Goal: Transaction & Acquisition: Purchase product/service

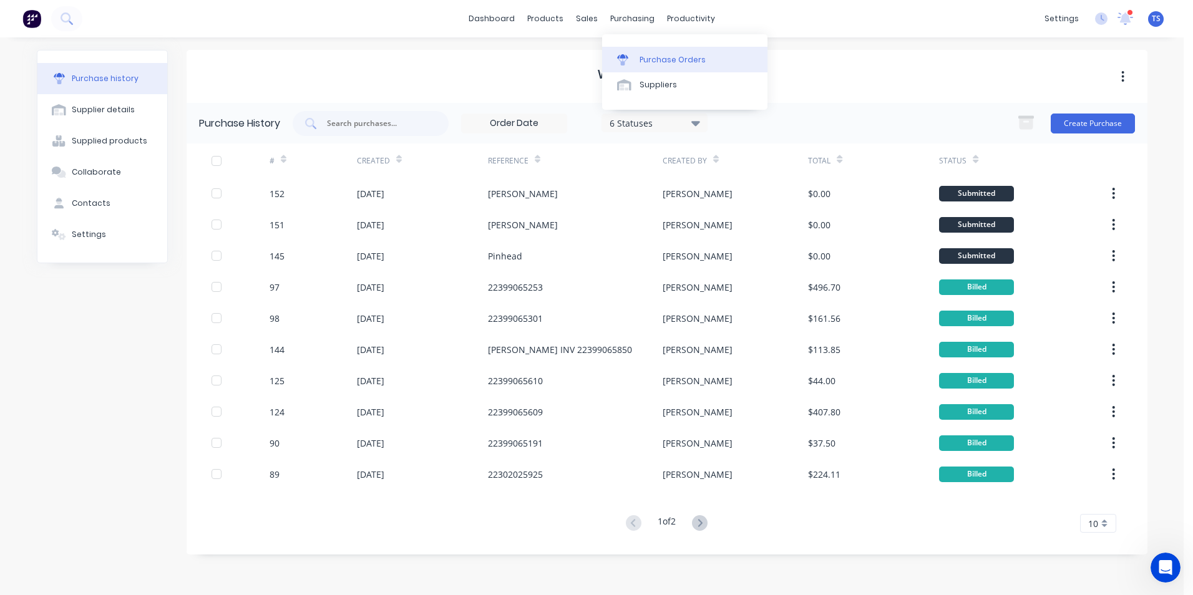
click at [641, 55] on div "Purchase Orders" at bounding box center [672, 59] width 66 height 11
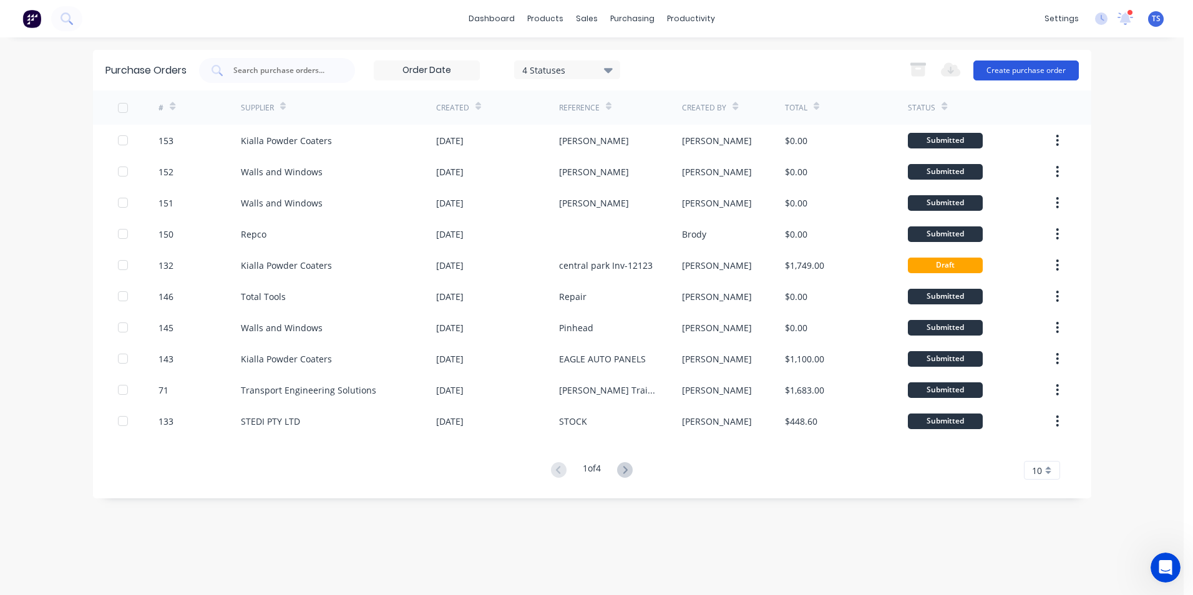
click at [994, 69] on button "Create purchase order" at bounding box center [1025, 71] width 105 height 20
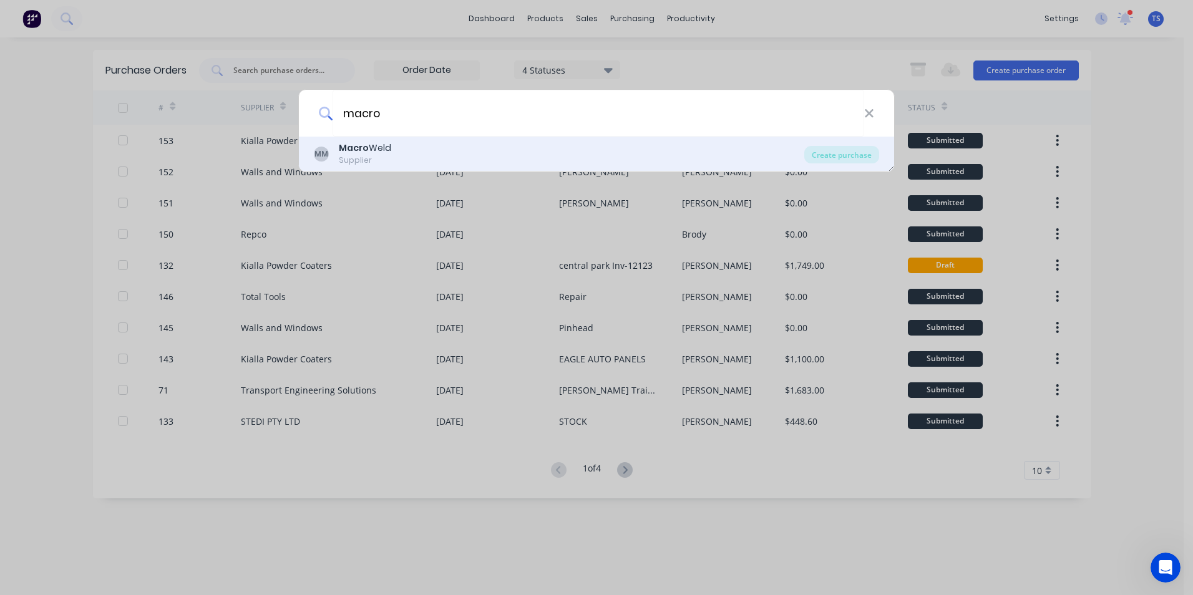
type input "macro"
click at [337, 154] on div "MM Macro Weld Supplier" at bounding box center [559, 154] width 490 height 24
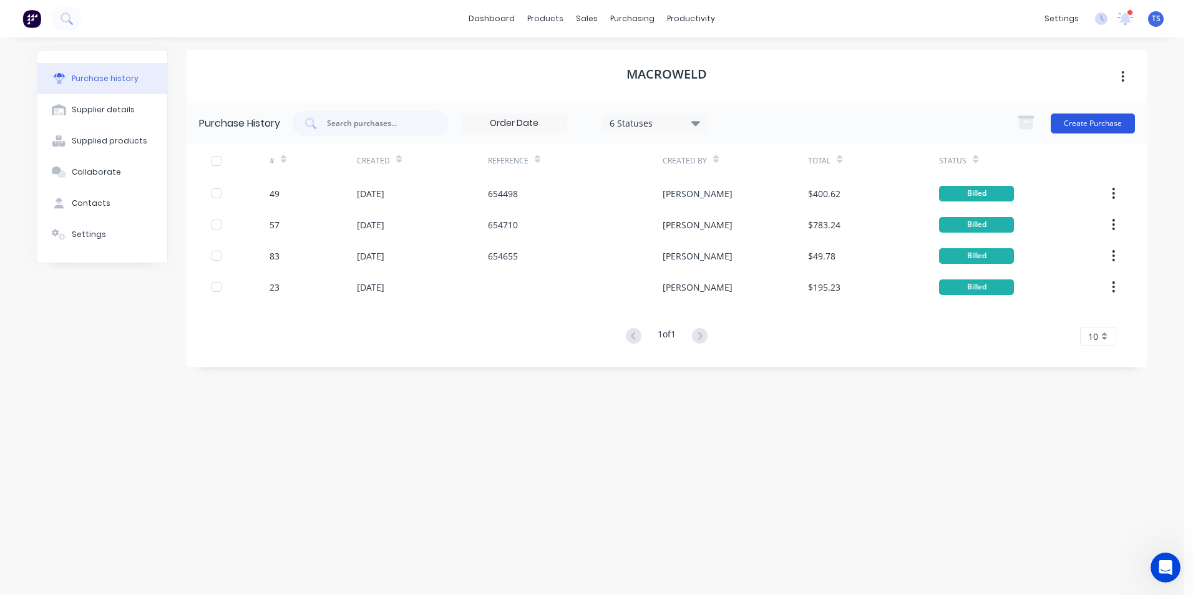
click at [1081, 127] on button "Create Purchase" at bounding box center [1092, 124] width 84 height 20
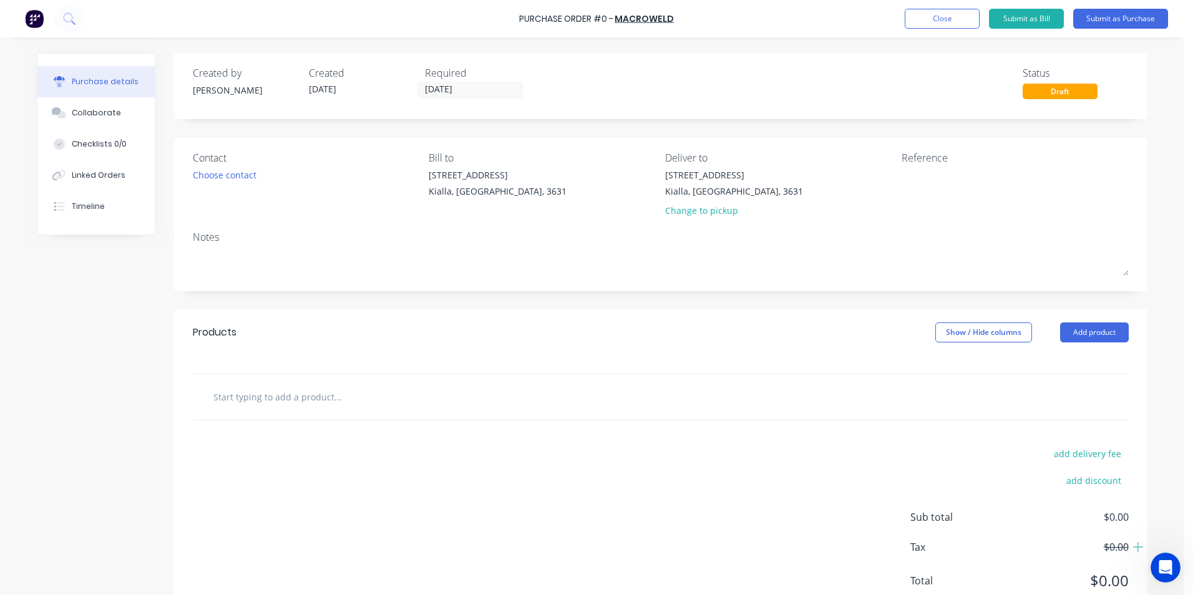
click at [298, 401] on input "text" at bounding box center [338, 396] width 250 height 25
click at [1103, 331] on button "Add product" at bounding box center [1094, 333] width 69 height 20
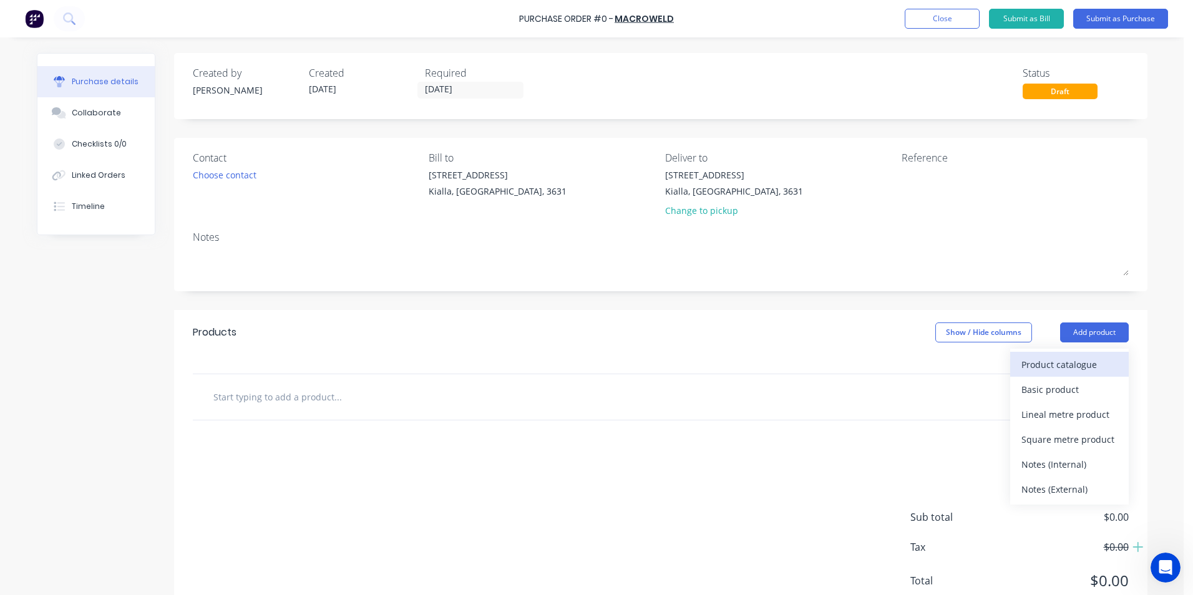
click at [1092, 361] on div "Product catalogue" at bounding box center [1069, 365] width 96 height 18
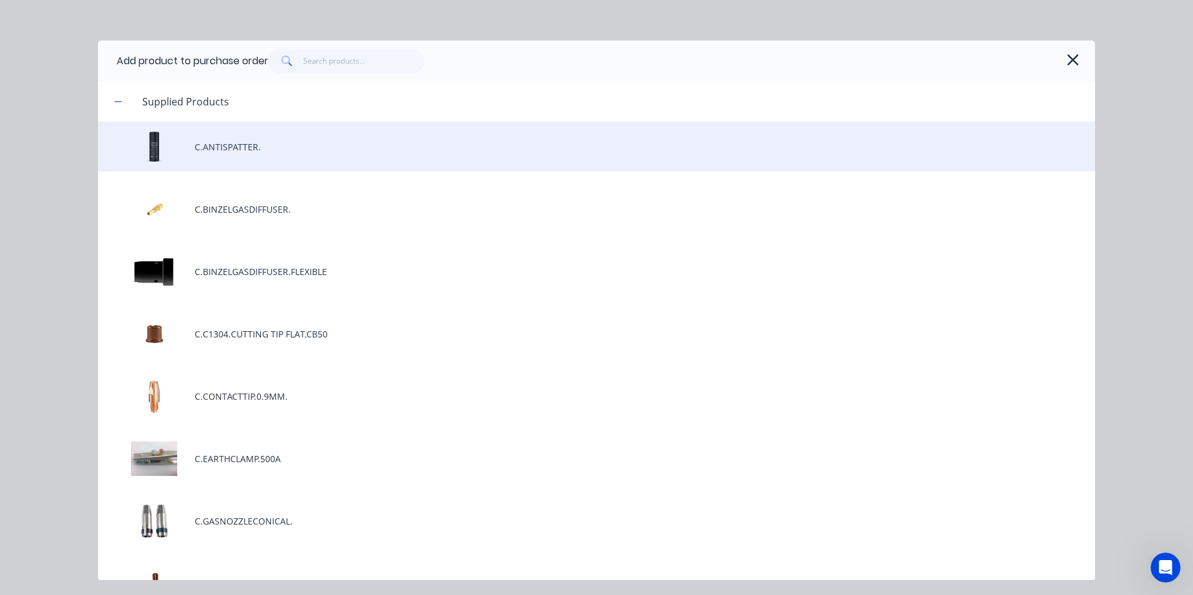
click at [231, 150] on div "C.ANTISPATTER." at bounding box center [596, 147] width 997 height 50
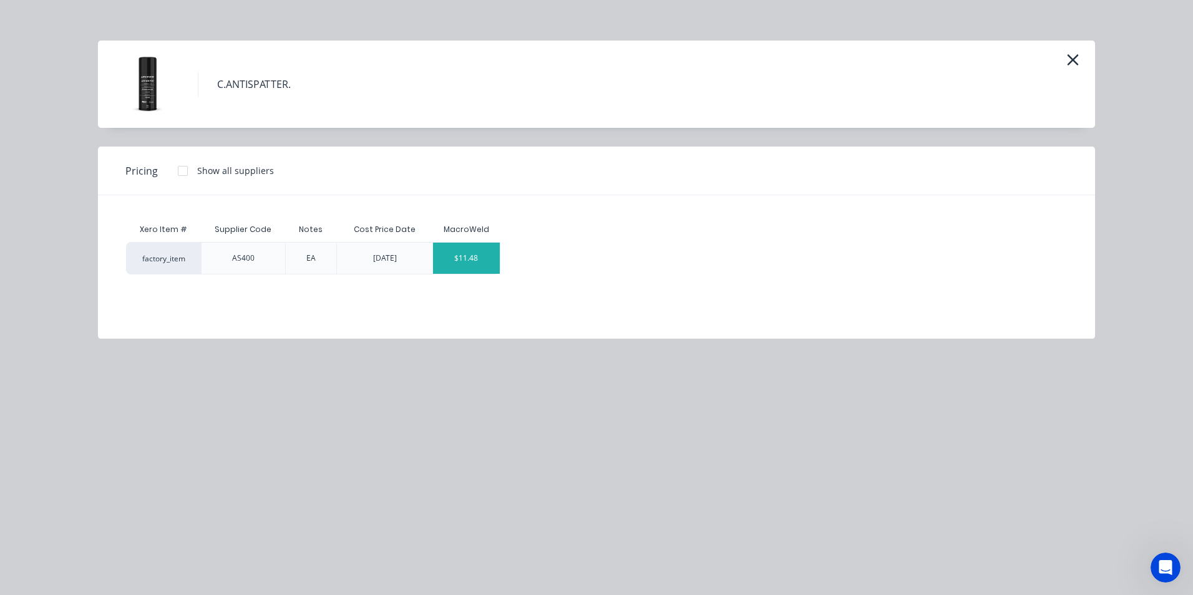
click at [494, 266] on div "$11.48" at bounding box center [466, 258] width 67 height 31
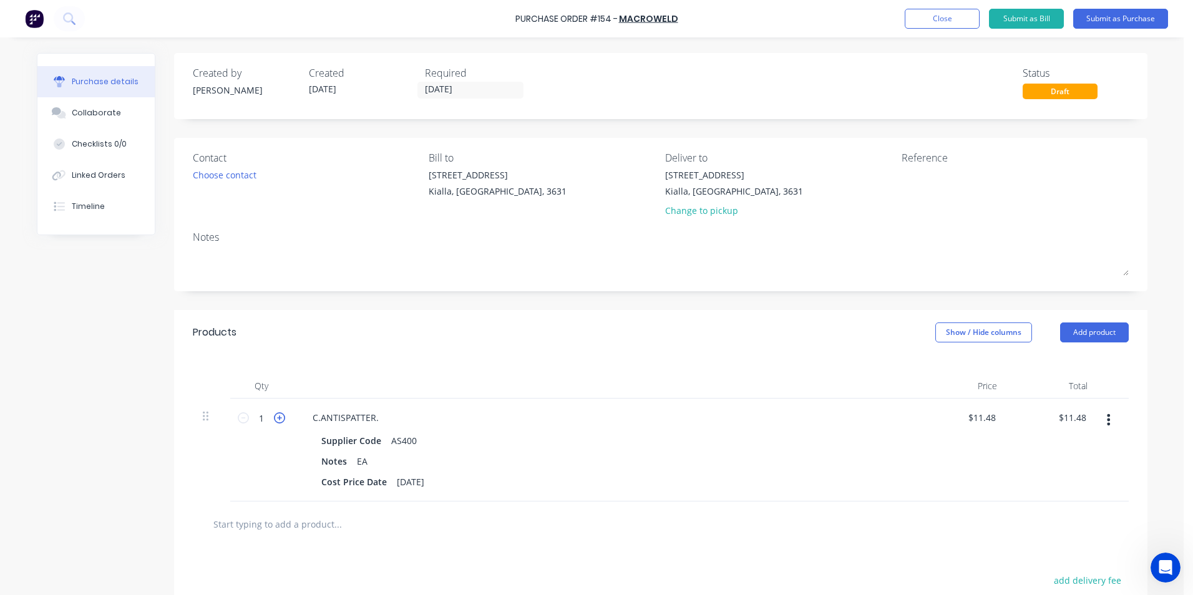
click at [276, 420] on icon at bounding box center [279, 417] width 11 height 11
type input "2"
type input "$22.96"
click at [276, 420] on icon at bounding box center [279, 417] width 11 height 11
type input "3"
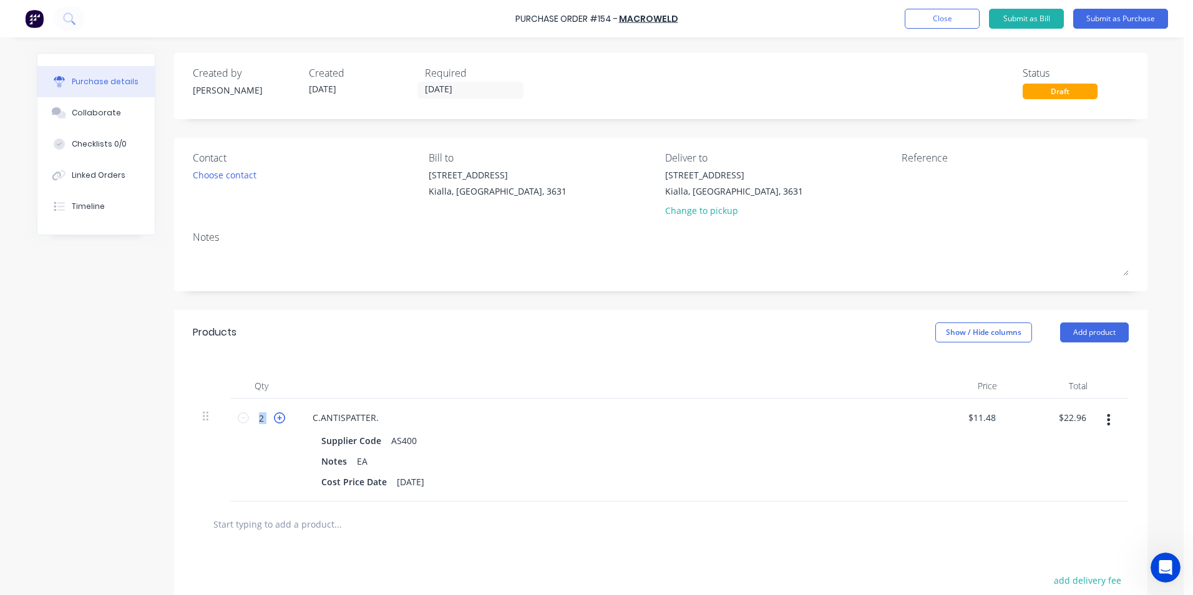
type input "$34.44"
click at [275, 419] on icon at bounding box center [279, 417] width 11 height 11
type input "4"
type input "$45.92"
click at [305, 522] on input "text" at bounding box center [338, 524] width 250 height 25
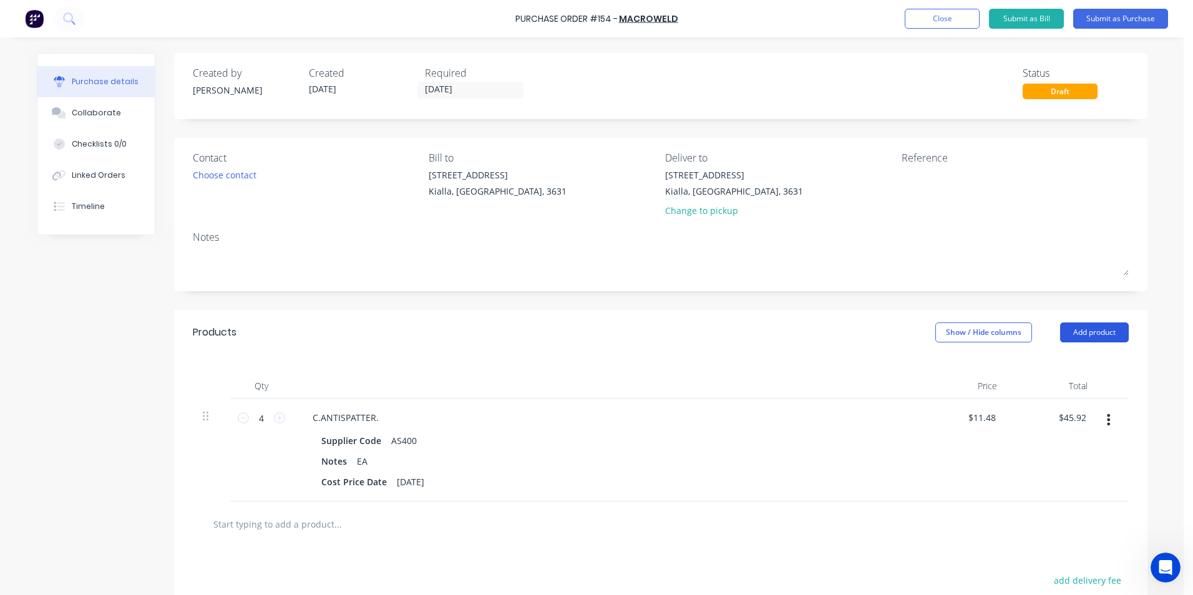
click at [1085, 336] on button "Add product" at bounding box center [1094, 333] width 69 height 20
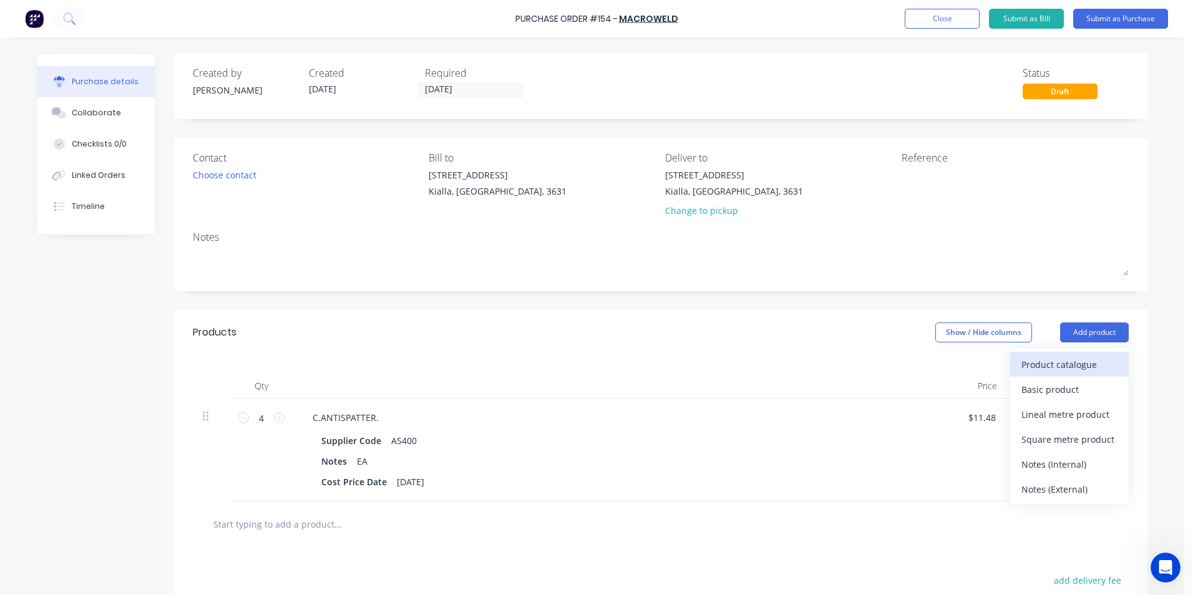
click at [1048, 367] on div "Product catalogue" at bounding box center [1069, 365] width 96 height 18
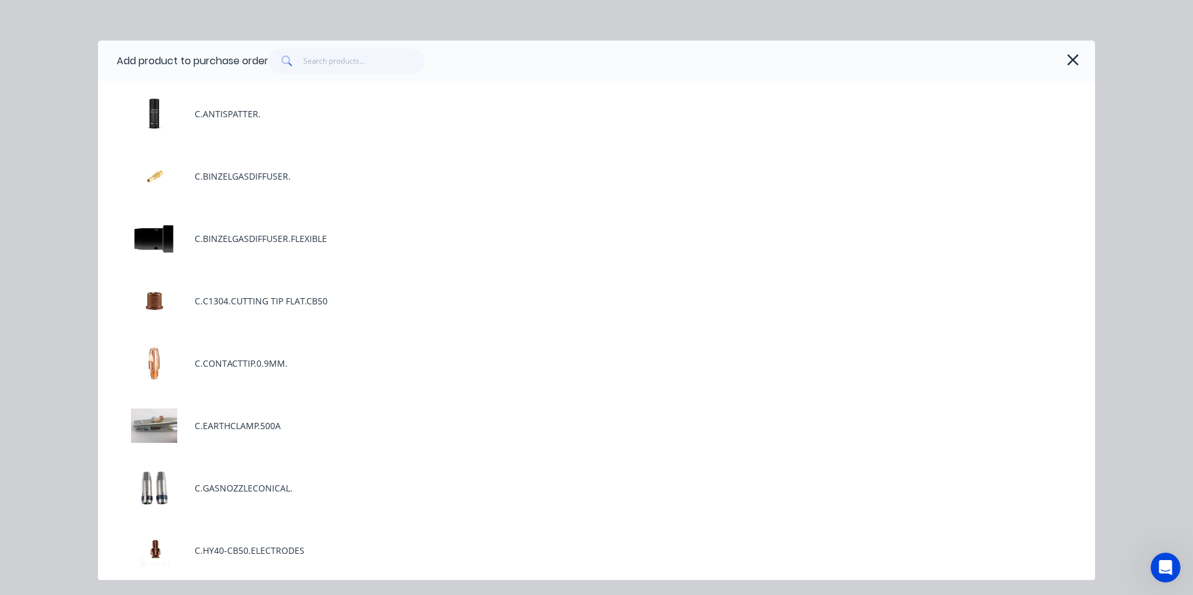
scroll to position [62, 0]
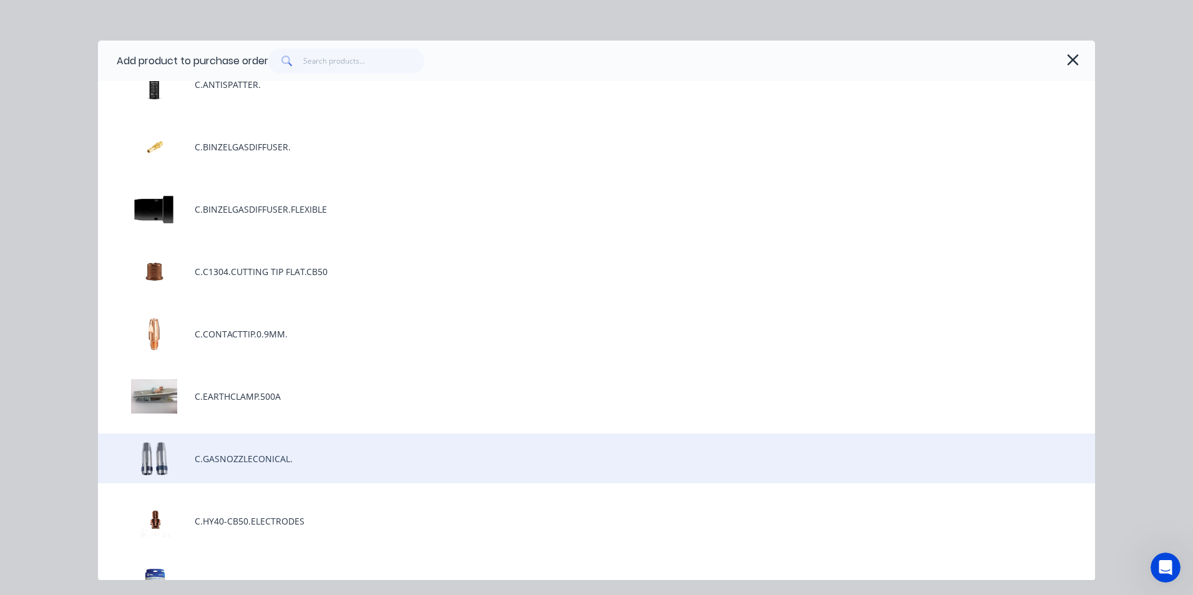
click at [279, 462] on div "C.GASNOZZLECONICAL." at bounding box center [596, 459] width 997 height 50
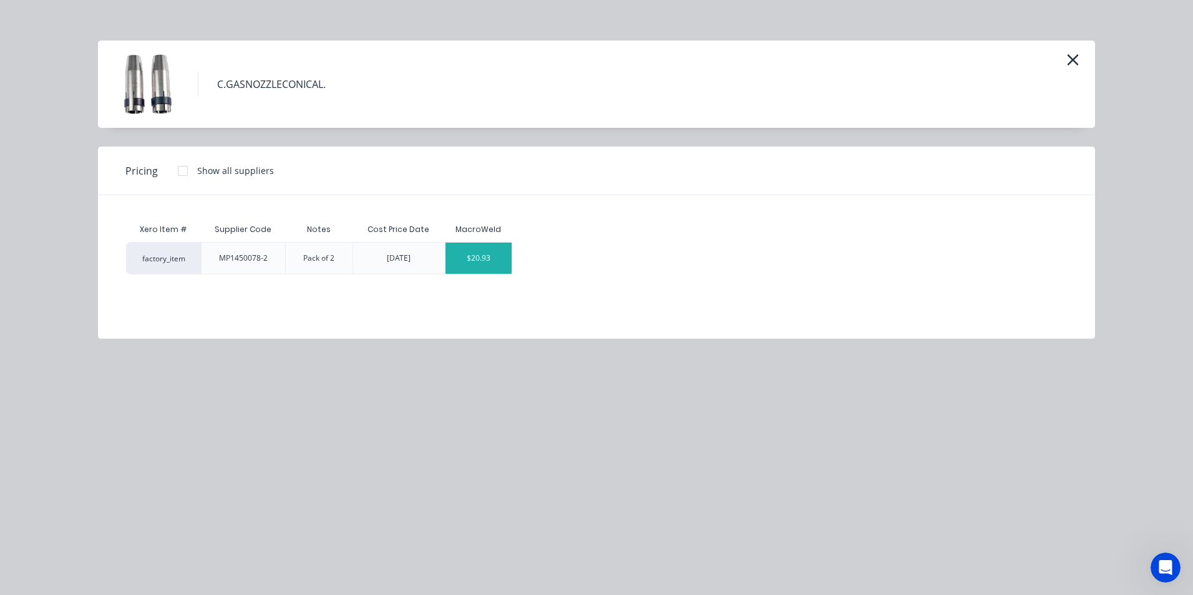
click at [504, 263] on div "$20.93" at bounding box center [478, 258] width 67 height 31
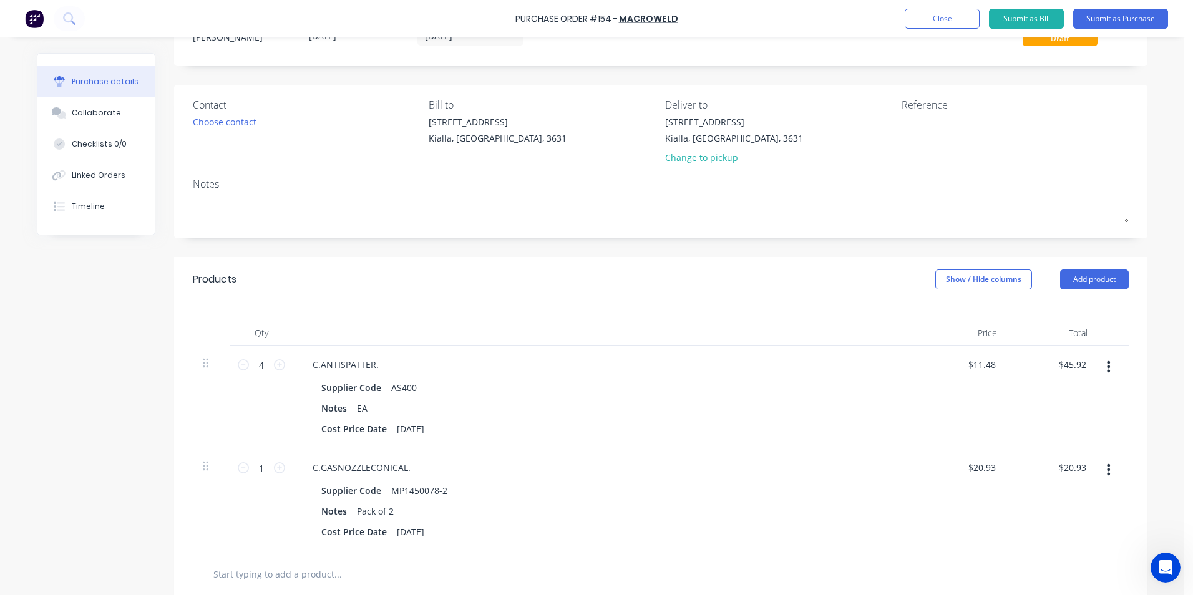
scroll to position [125, 0]
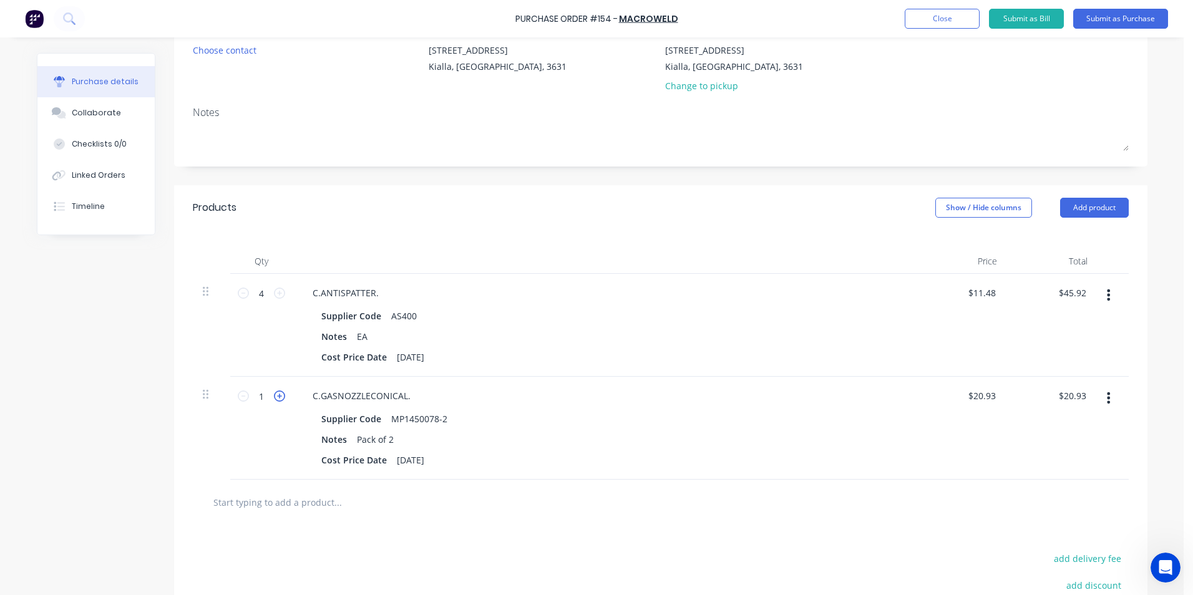
click at [275, 394] on icon at bounding box center [279, 396] width 11 height 11
type input "2"
type input "$41.86"
click at [275, 394] on icon at bounding box center [279, 396] width 11 height 11
type input "3"
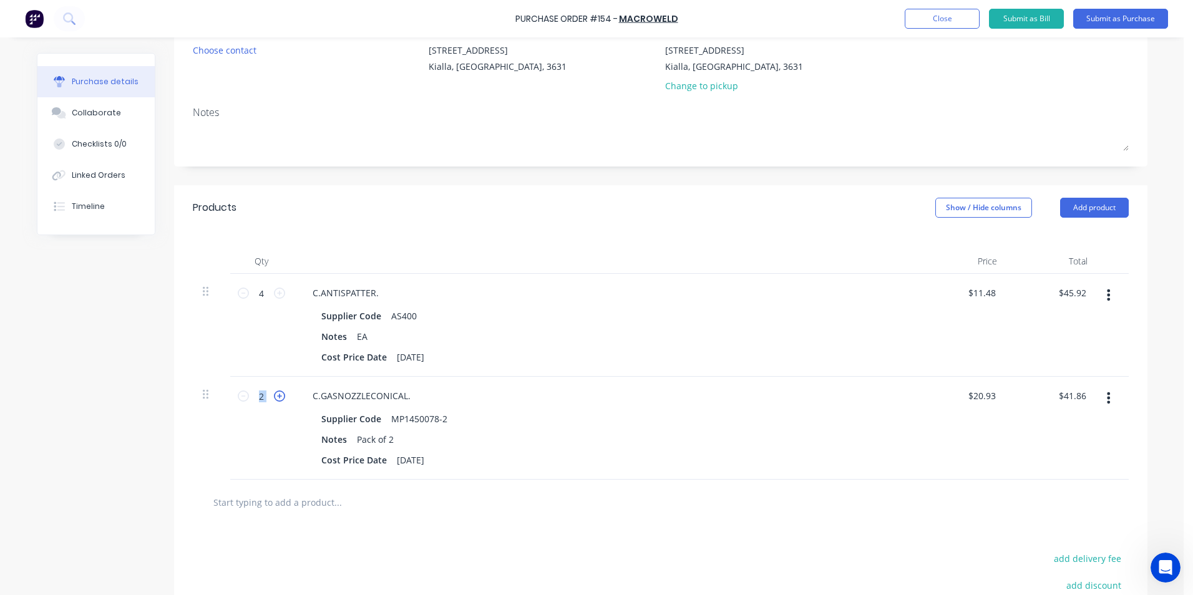
type input "$62.79"
click at [275, 394] on icon at bounding box center [279, 396] width 11 height 11
type input "4"
type input "$83.72"
click at [275, 394] on icon at bounding box center [279, 396] width 11 height 11
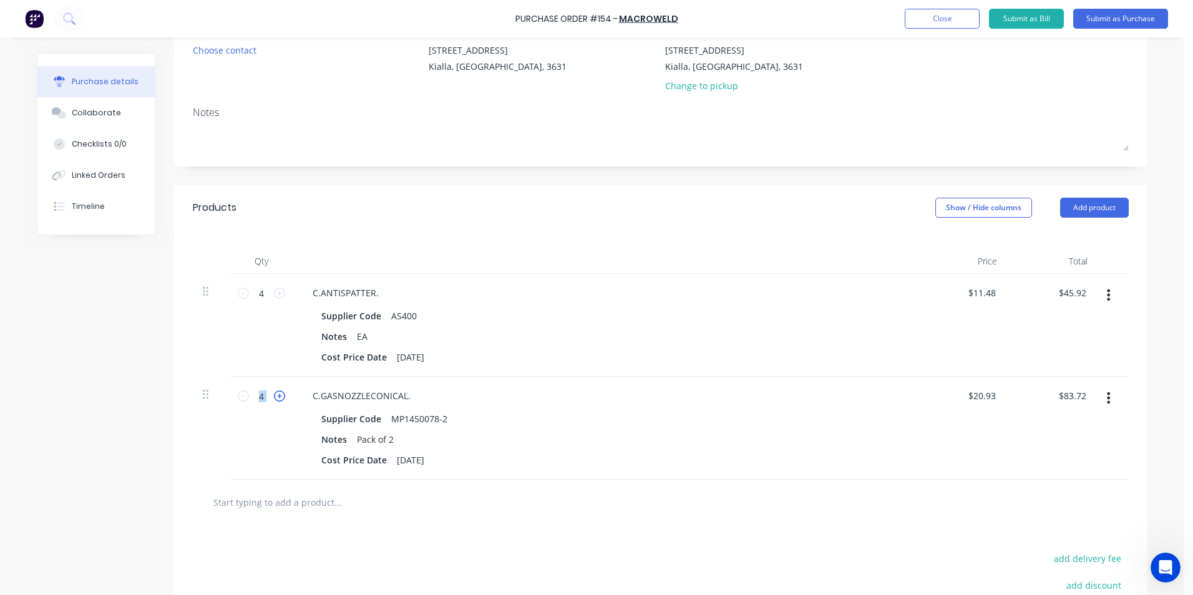
type input "5"
type input "$104.65"
click at [290, 506] on input "text" at bounding box center [338, 502] width 250 height 25
click at [1080, 208] on button "Add product" at bounding box center [1094, 208] width 69 height 20
click at [1097, 238] on div "Product catalogue" at bounding box center [1069, 240] width 96 height 18
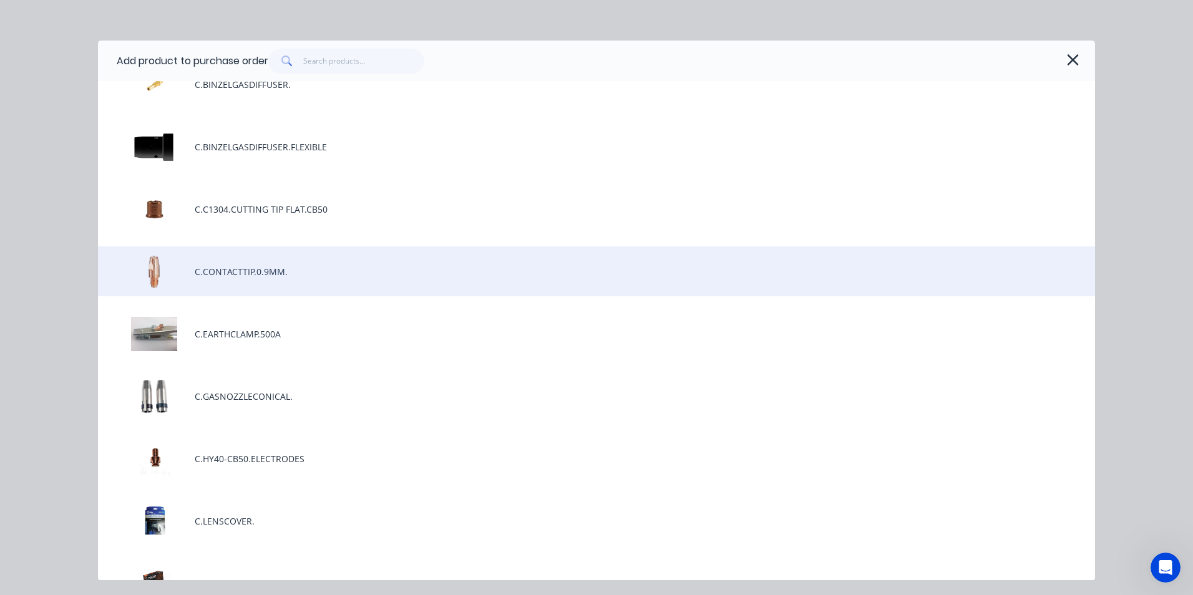
scroll to position [62, 0]
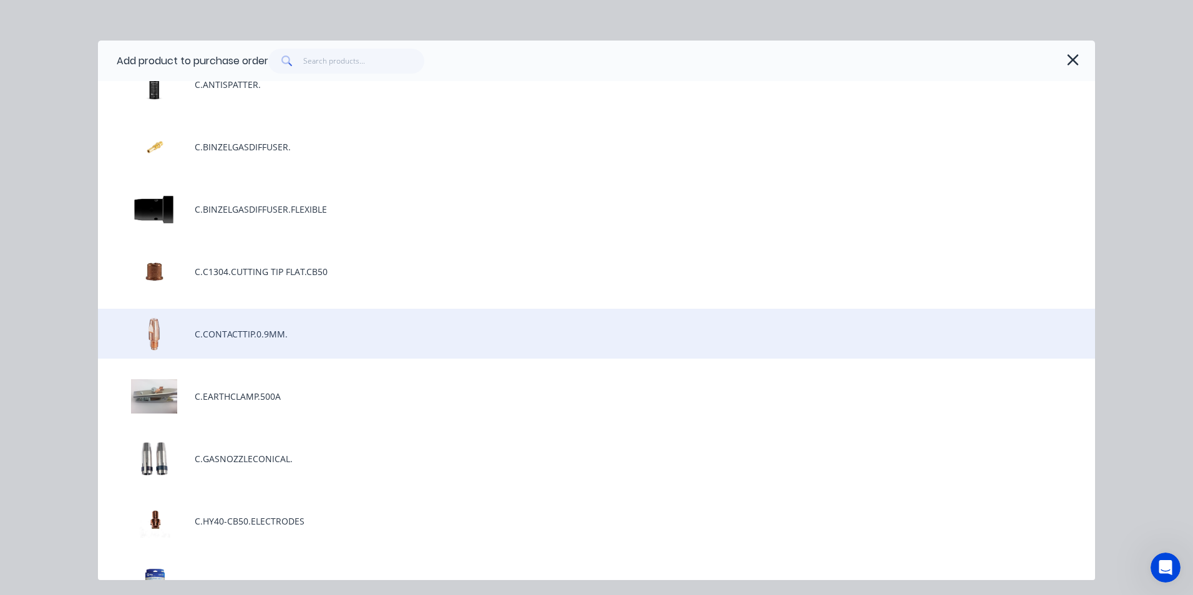
click at [278, 336] on div "C.CONTACTTIP.0.9MM." at bounding box center [596, 334] width 997 height 50
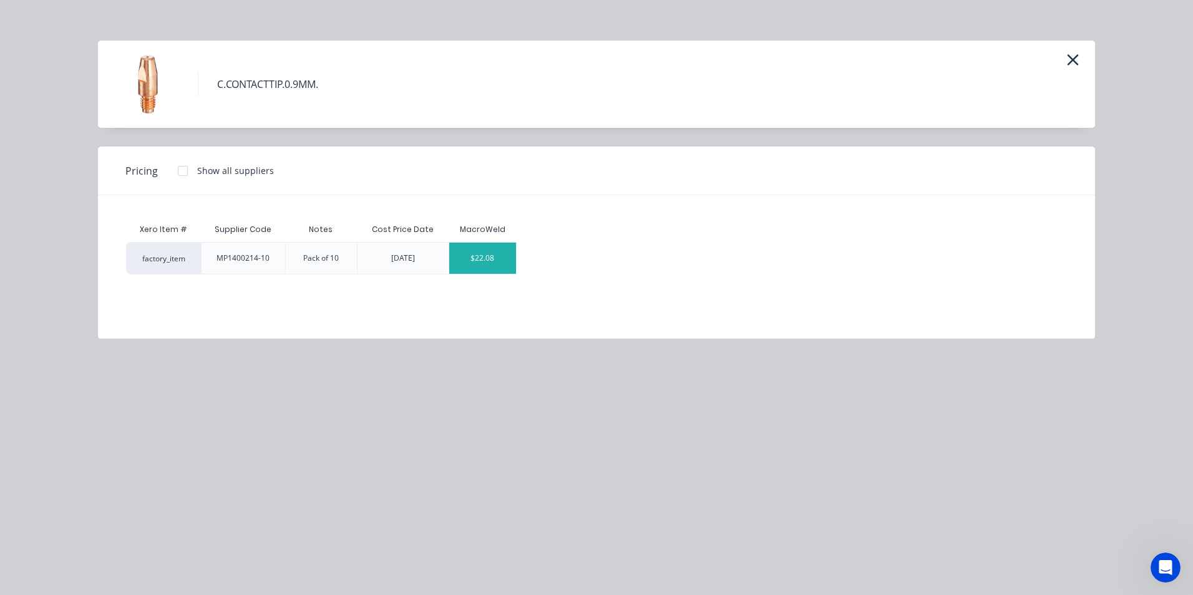
click at [508, 265] on div "$22.08" at bounding box center [482, 258] width 67 height 31
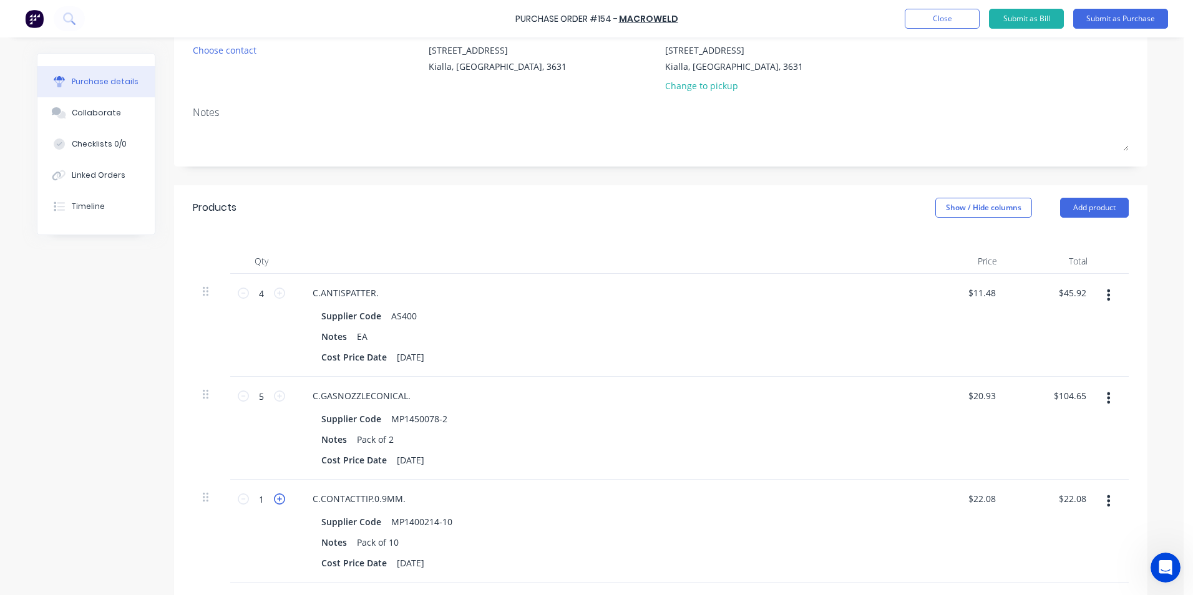
click at [274, 502] on icon at bounding box center [279, 498] width 11 height 11
type input "2"
type input "$44.16"
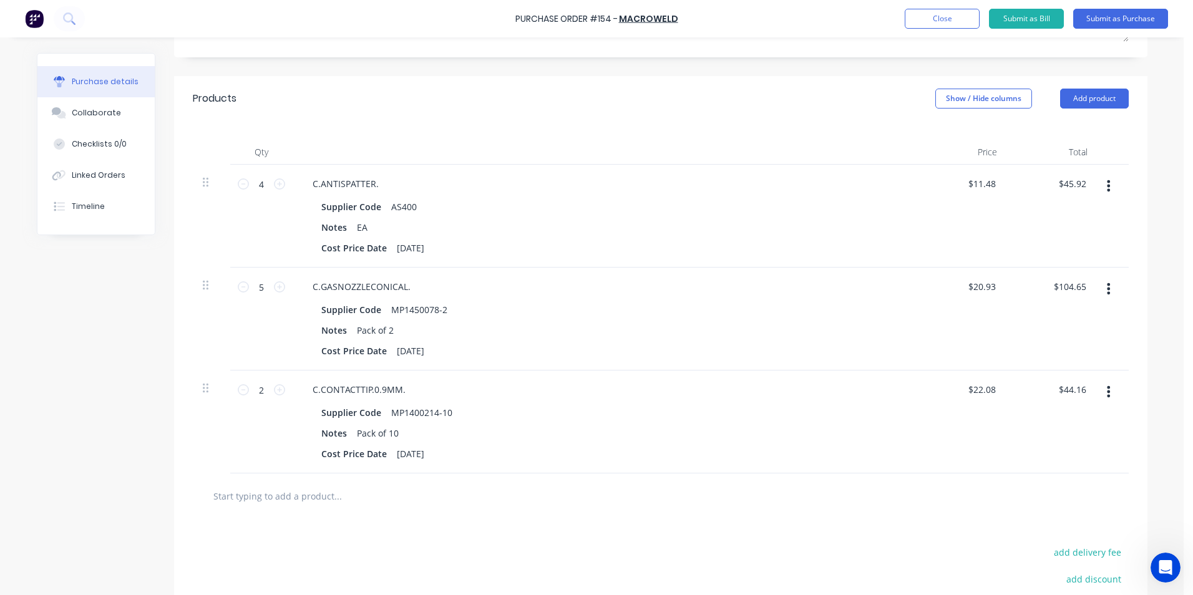
scroll to position [250, 0]
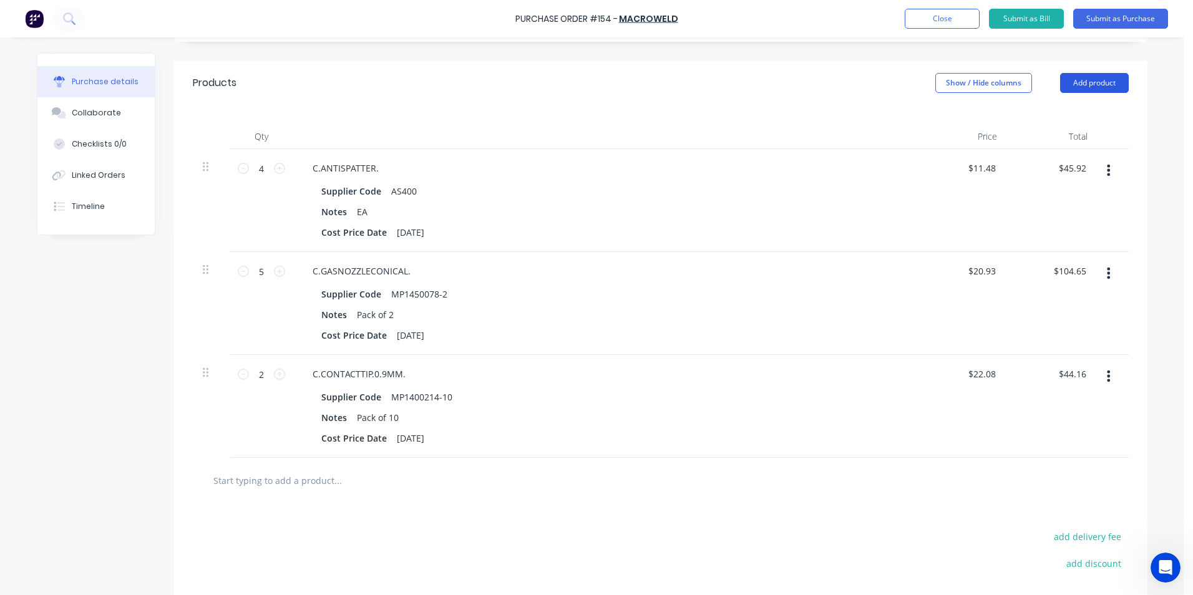
click at [1090, 79] on button "Add product" at bounding box center [1094, 83] width 69 height 20
click at [1062, 114] on div "Product catalogue" at bounding box center [1069, 115] width 96 height 18
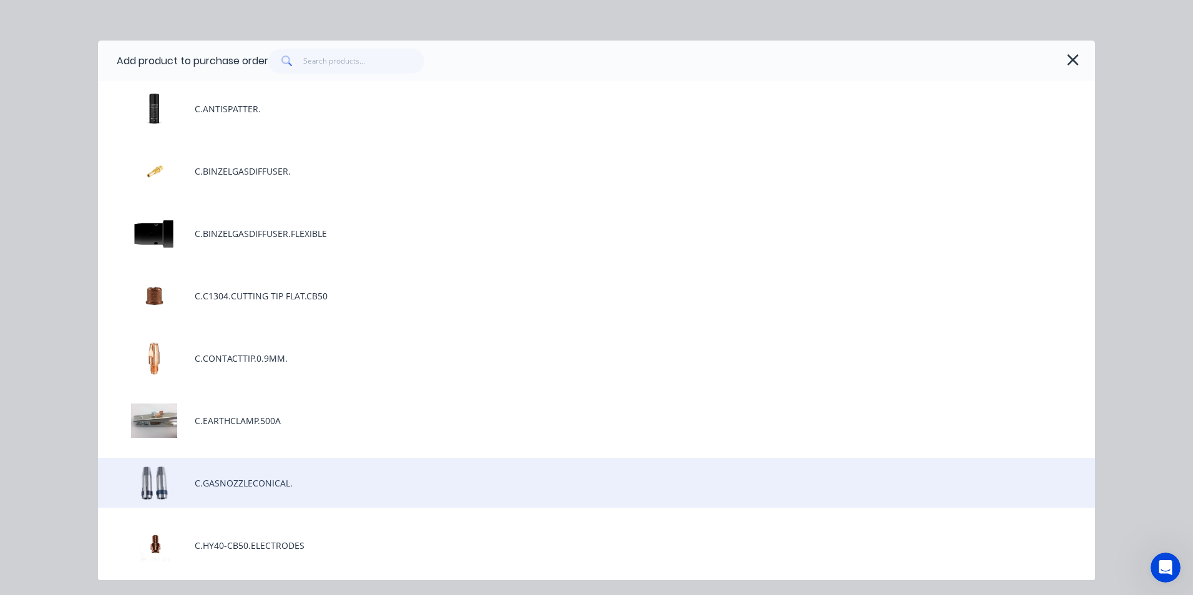
scroll to position [0, 0]
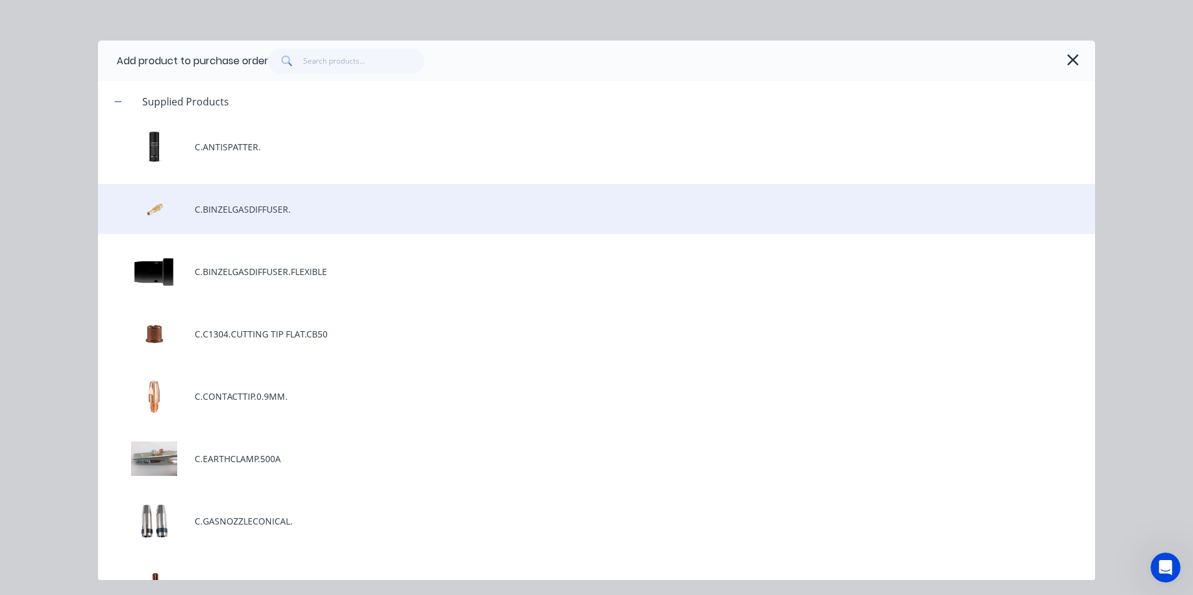
click at [269, 209] on div "C.BINZELGASDIFFUSER." at bounding box center [596, 209] width 997 height 50
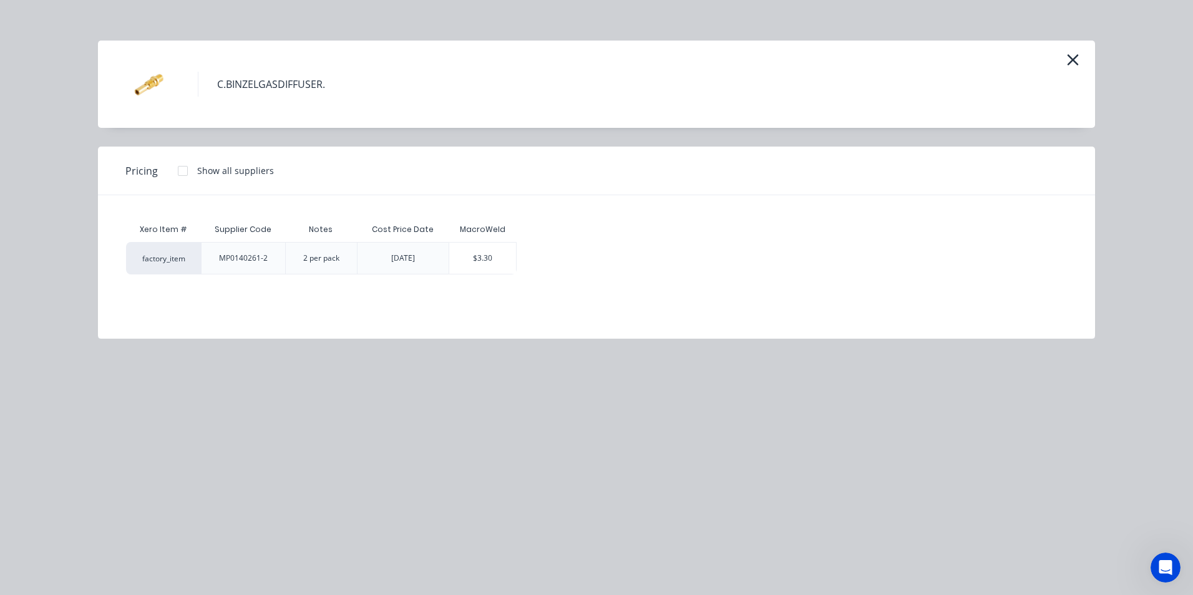
click at [499, 261] on div "$3.30" at bounding box center [482, 258] width 67 height 31
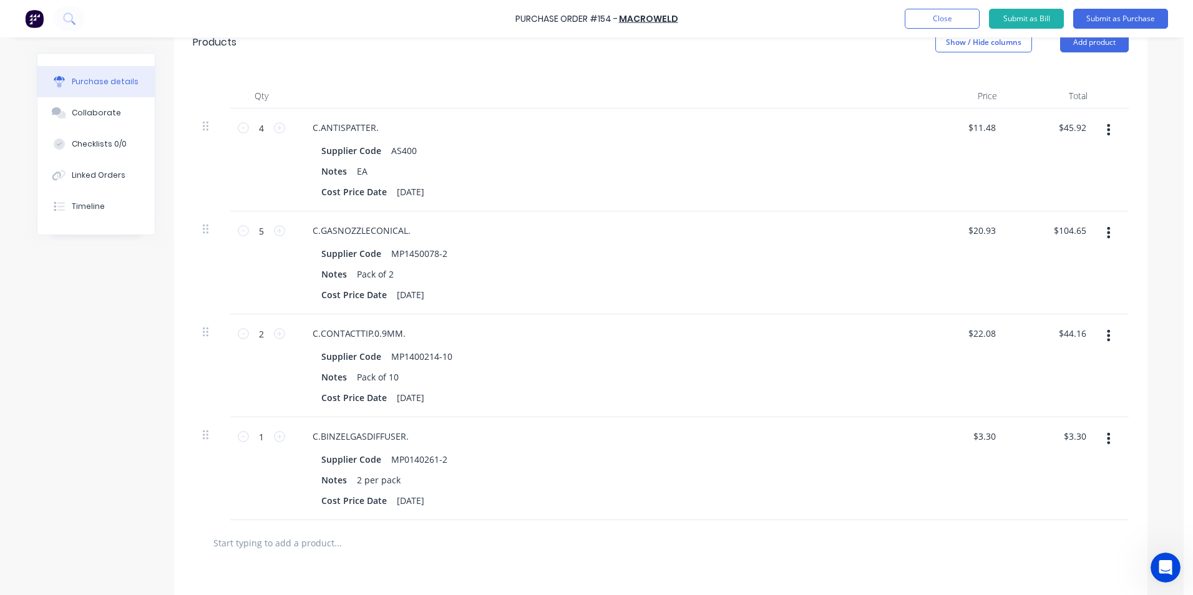
scroll to position [312, 0]
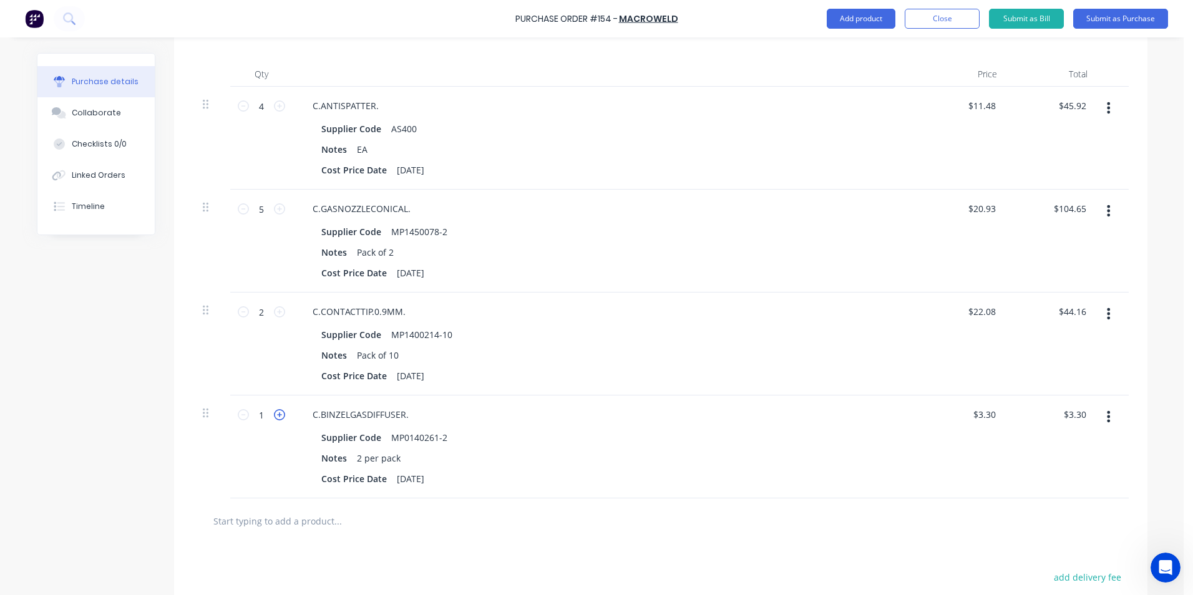
click at [274, 417] on icon at bounding box center [279, 414] width 11 height 11
type input "2"
type input "$6.60"
click at [276, 416] on icon at bounding box center [279, 414] width 11 height 11
type input "3"
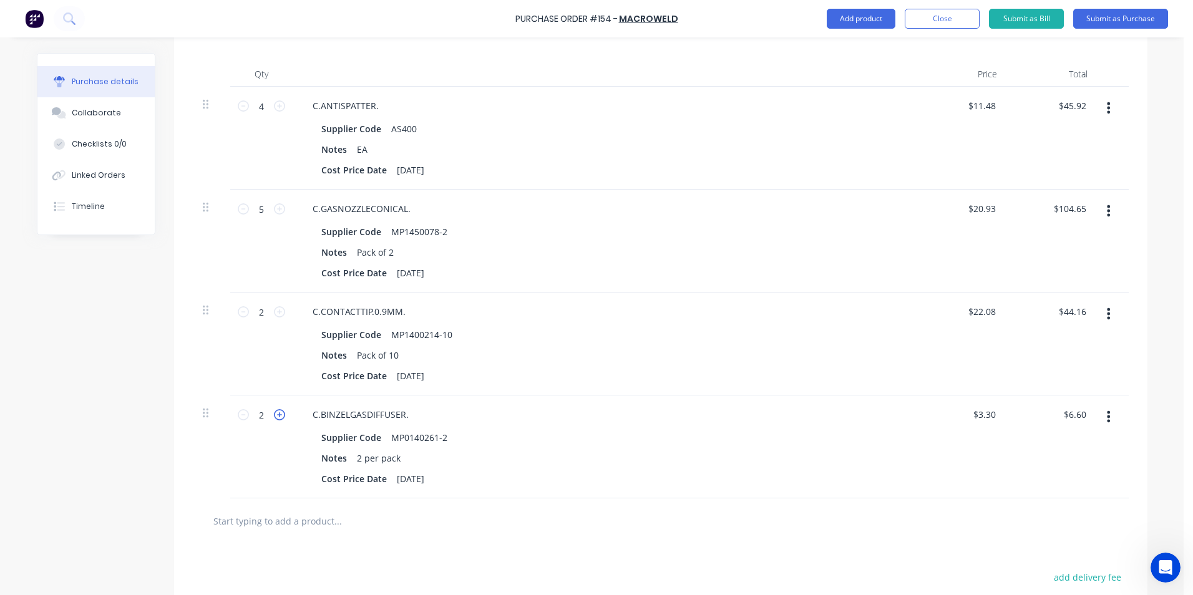
type input "$9.90"
click at [253, 522] on input "text" at bounding box center [338, 520] width 250 height 25
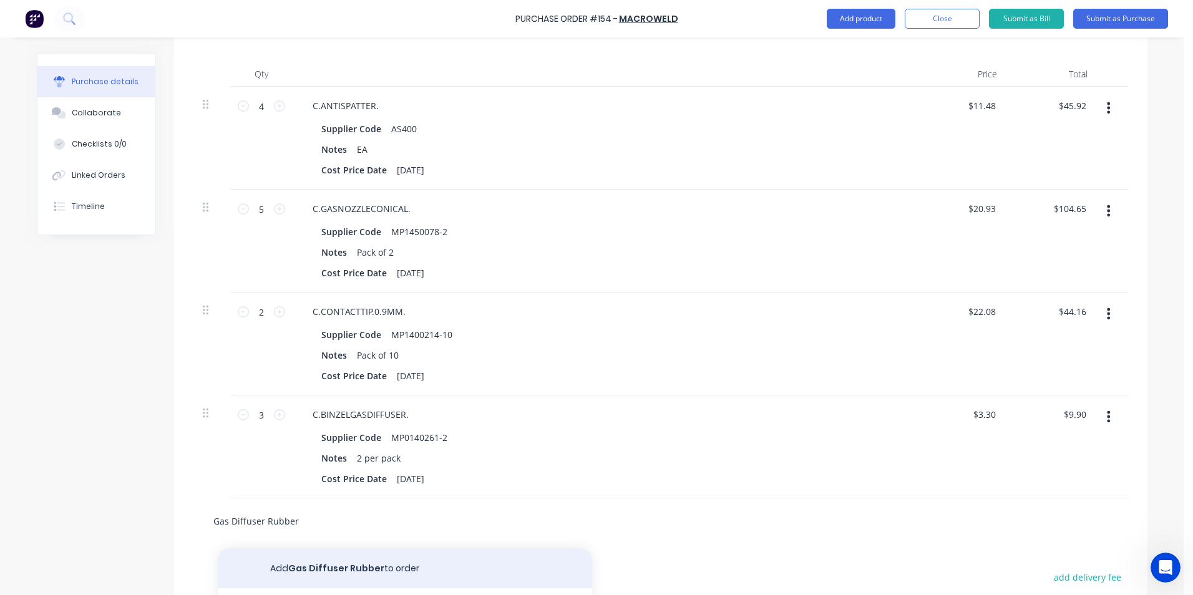
type input "Gas Diffuser Rubber"
click at [325, 570] on button "Add Gas Diffuser Rubber to order" at bounding box center [405, 568] width 374 height 40
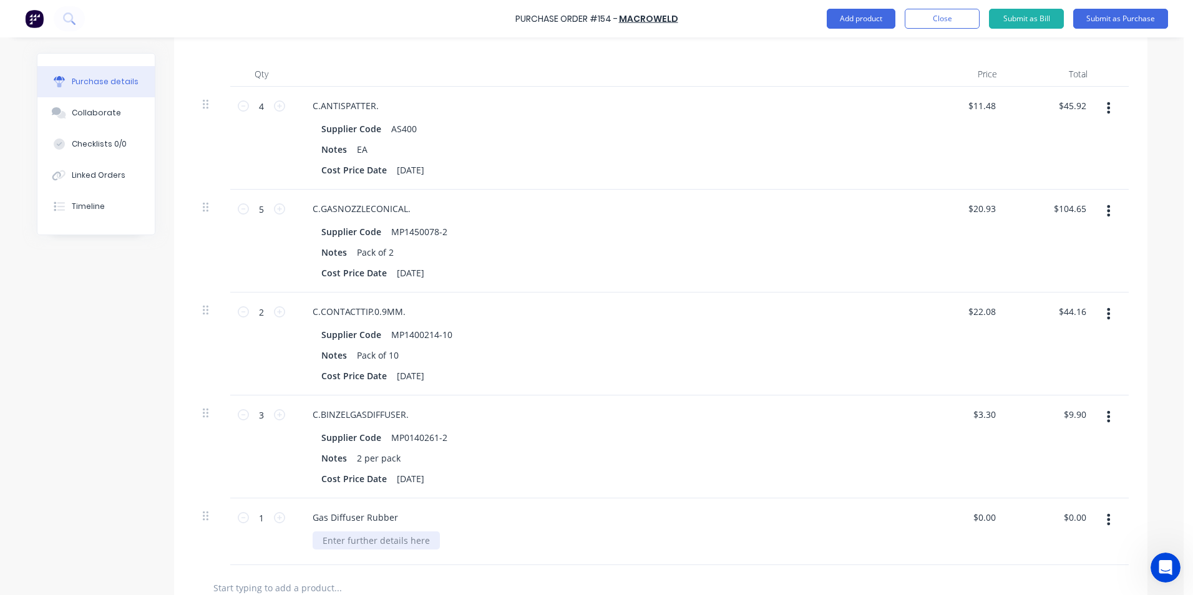
click at [343, 542] on div at bounding box center [376, 540] width 127 height 18
click at [392, 548] on div "GD36R" at bounding box center [610, 540] width 594 height 18
click at [238, 418] on icon at bounding box center [243, 414] width 11 height 11
type input "2"
type input "$6.60"
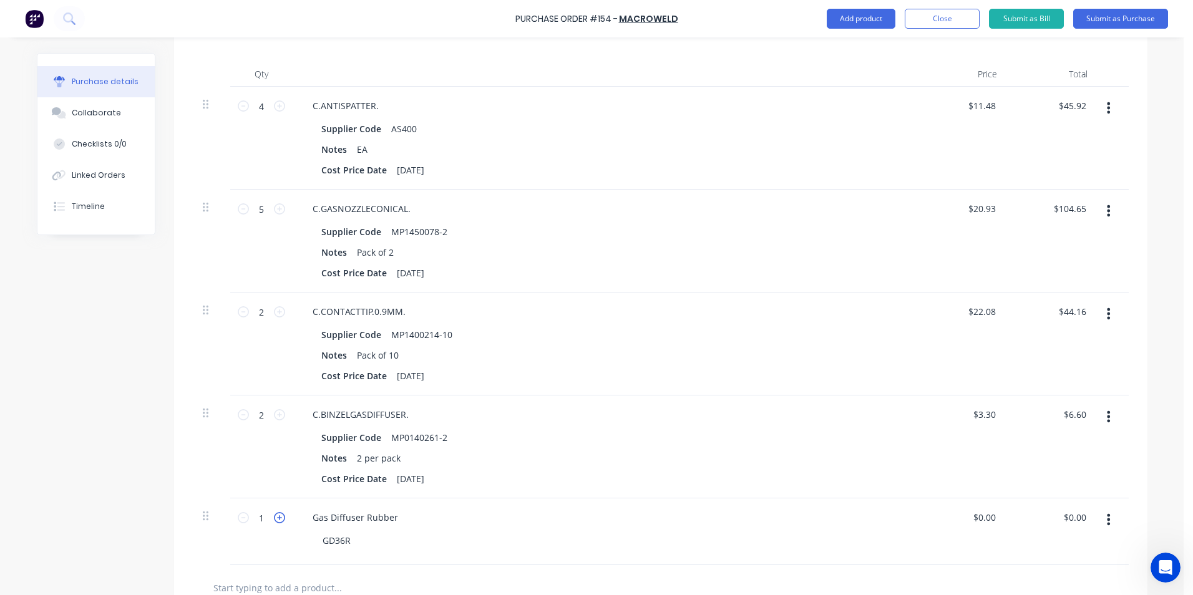
click at [274, 517] on icon at bounding box center [279, 517] width 11 height 11
type input "3"
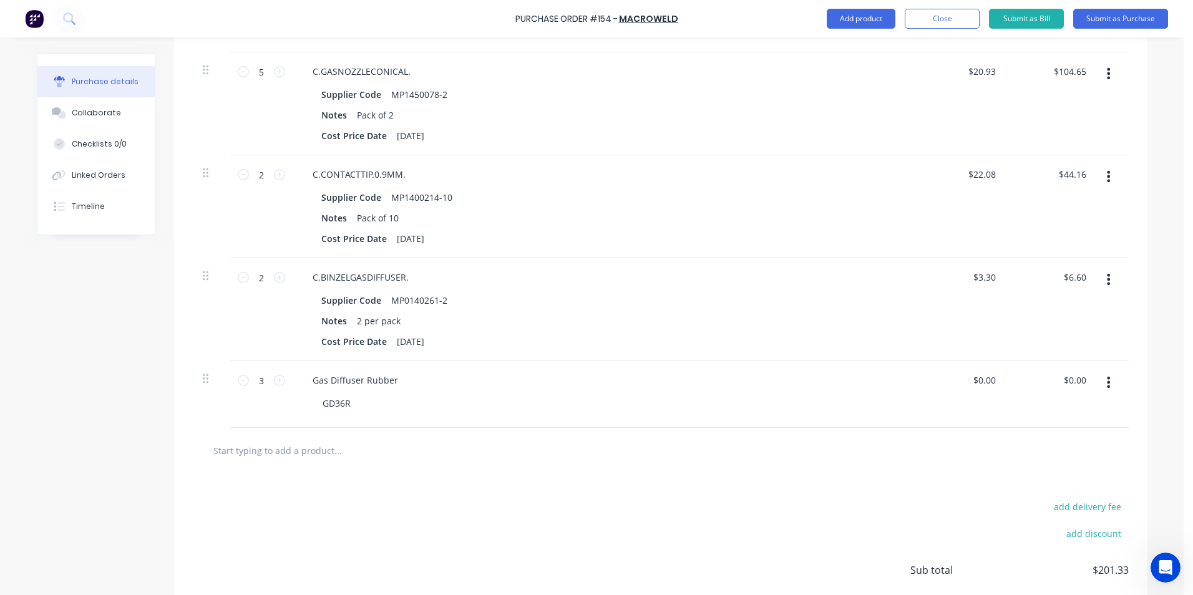
scroll to position [499, 0]
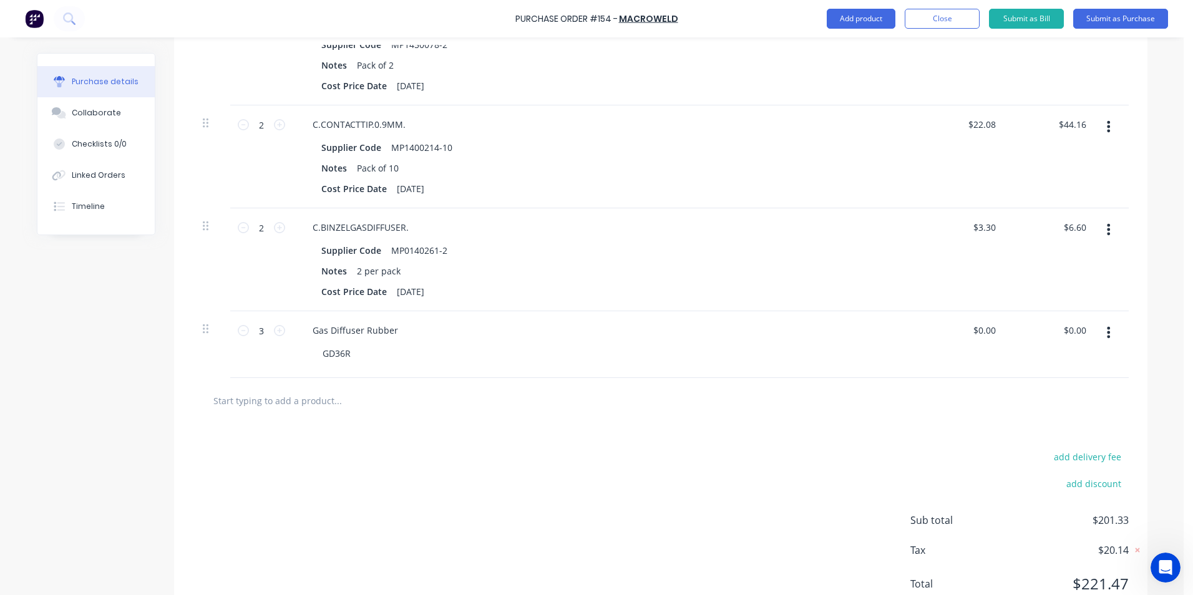
click at [239, 397] on input "text" at bounding box center [338, 400] width 250 height 25
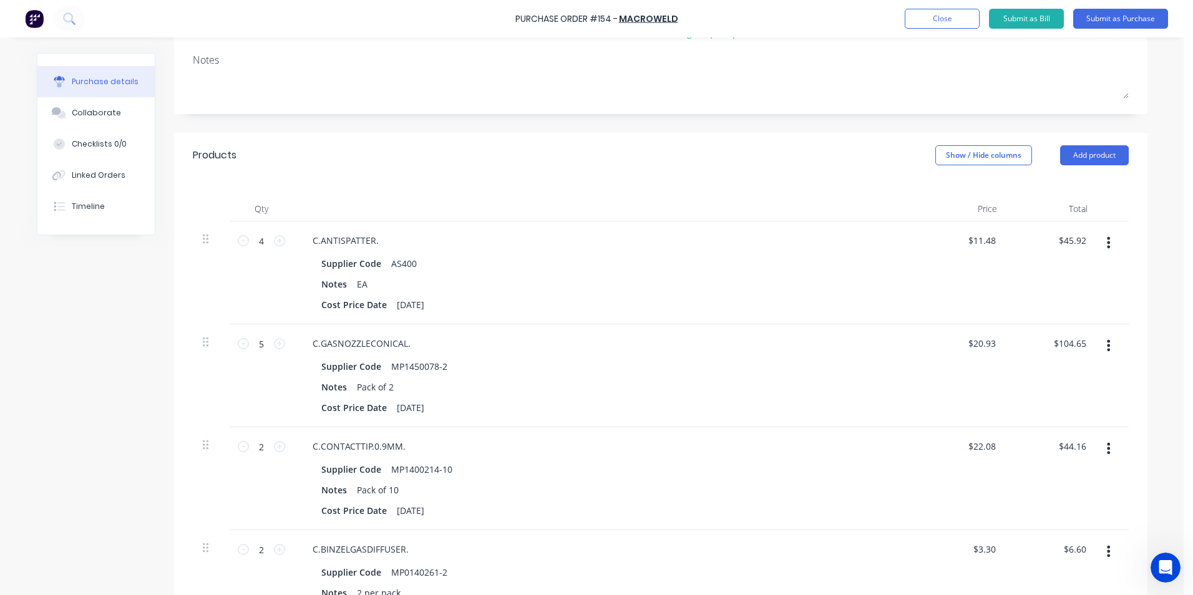
scroll to position [0, 0]
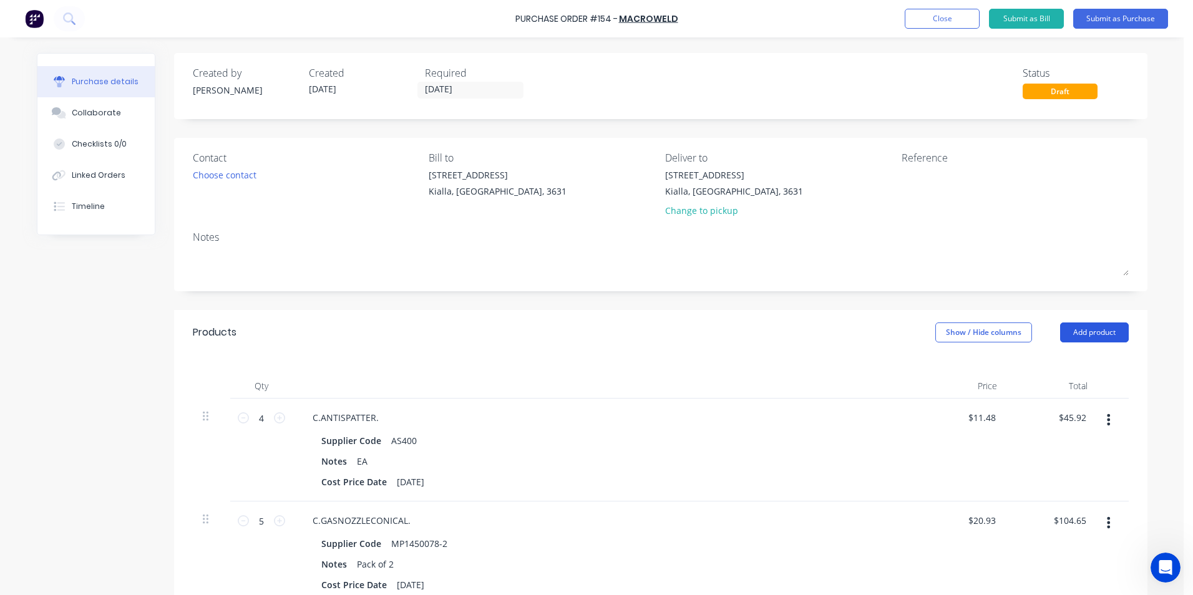
click at [1097, 331] on button "Add product" at bounding box center [1094, 333] width 69 height 20
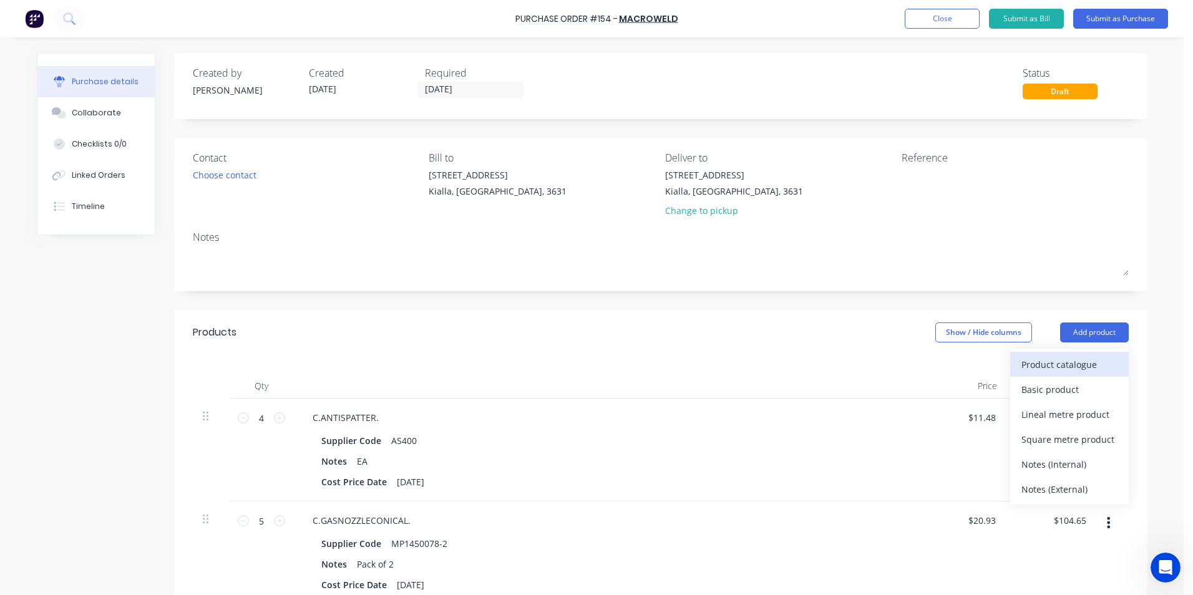
click at [1032, 364] on div "Product catalogue" at bounding box center [1069, 365] width 96 height 18
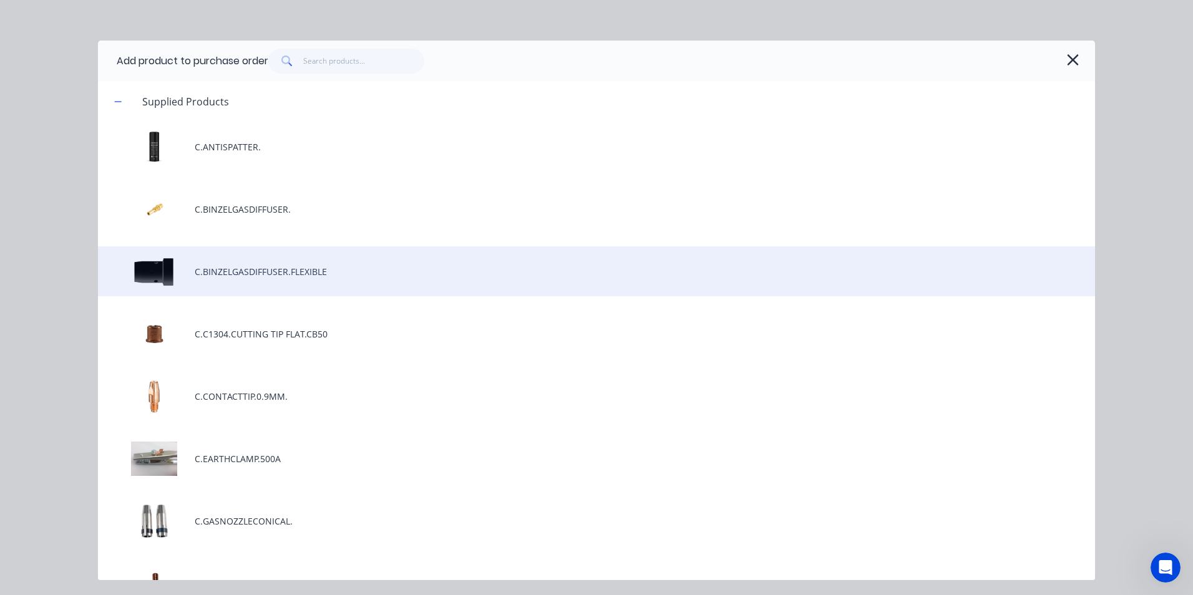
click at [308, 274] on div "C.BINZELGASDIFFUSER.FLEXIBLE" at bounding box center [596, 271] width 997 height 50
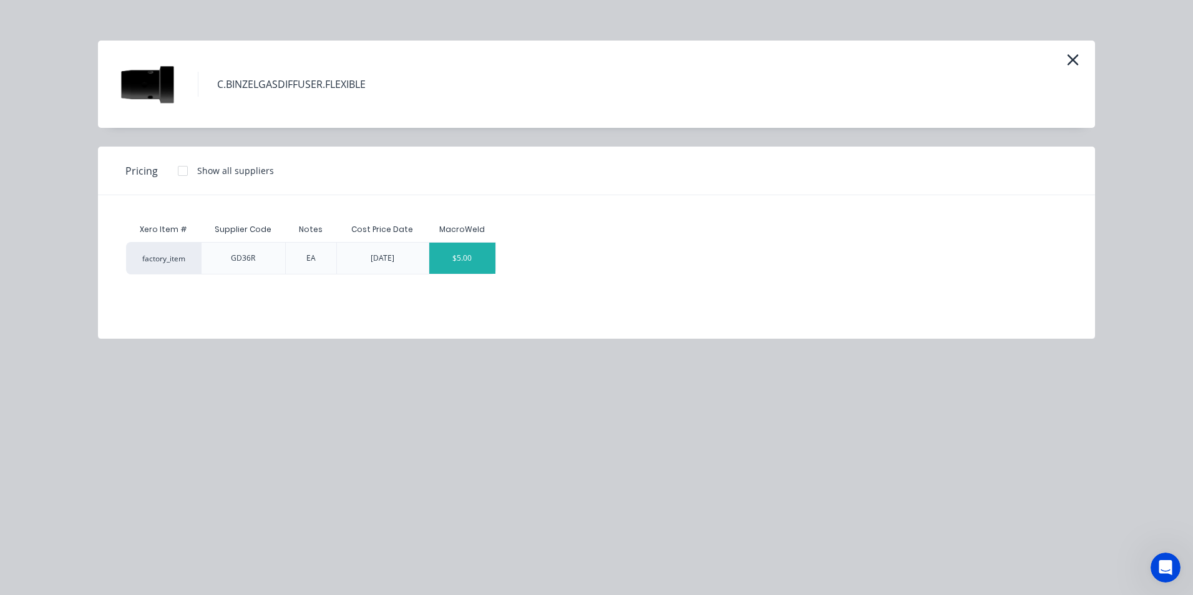
click at [487, 264] on div "$5.00" at bounding box center [462, 258] width 67 height 31
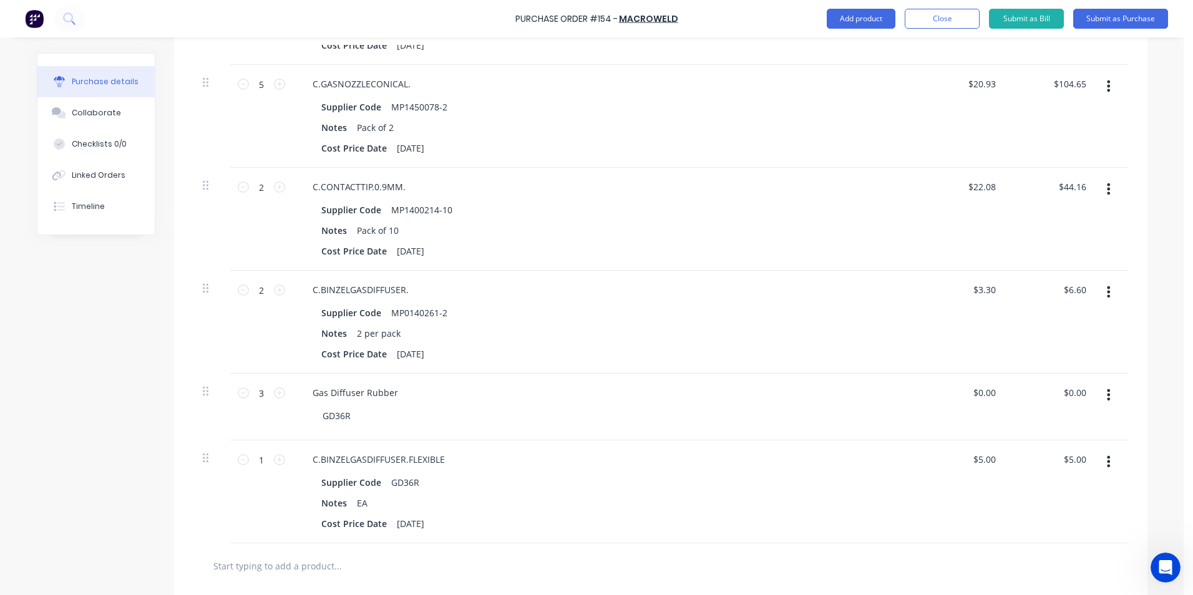
scroll to position [499, 0]
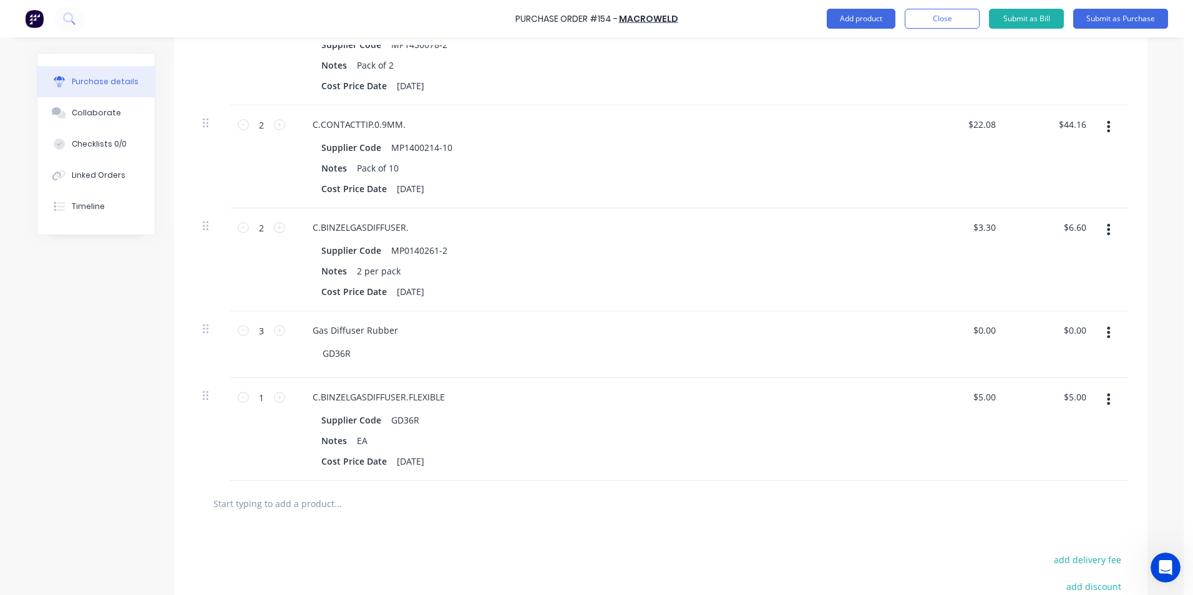
click at [1107, 334] on icon "button" at bounding box center [1108, 333] width 3 height 14
click at [1048, 439] on button "Delete" at bounding box center [1070, 440] width 106 height 25
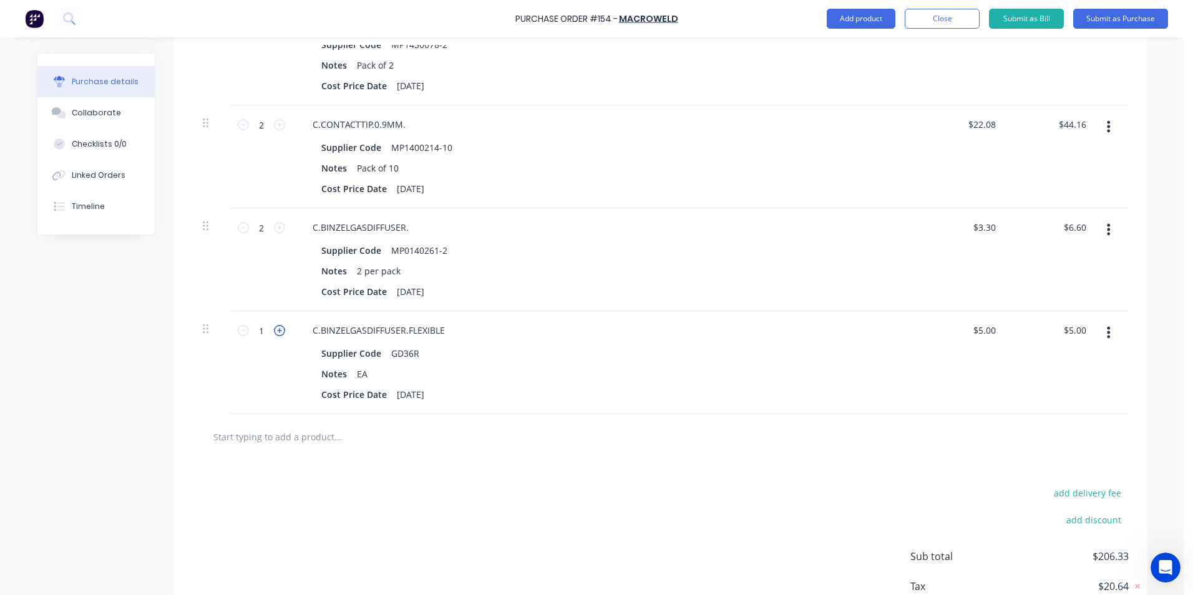
click at [275, 332] on icon at bounding box center [279, 330] width 11 height 11
type input "2"
type input "$10.00"
click at [275, 332] on icon at bounding box center [279, 330] width 11 height 11
type input "3"
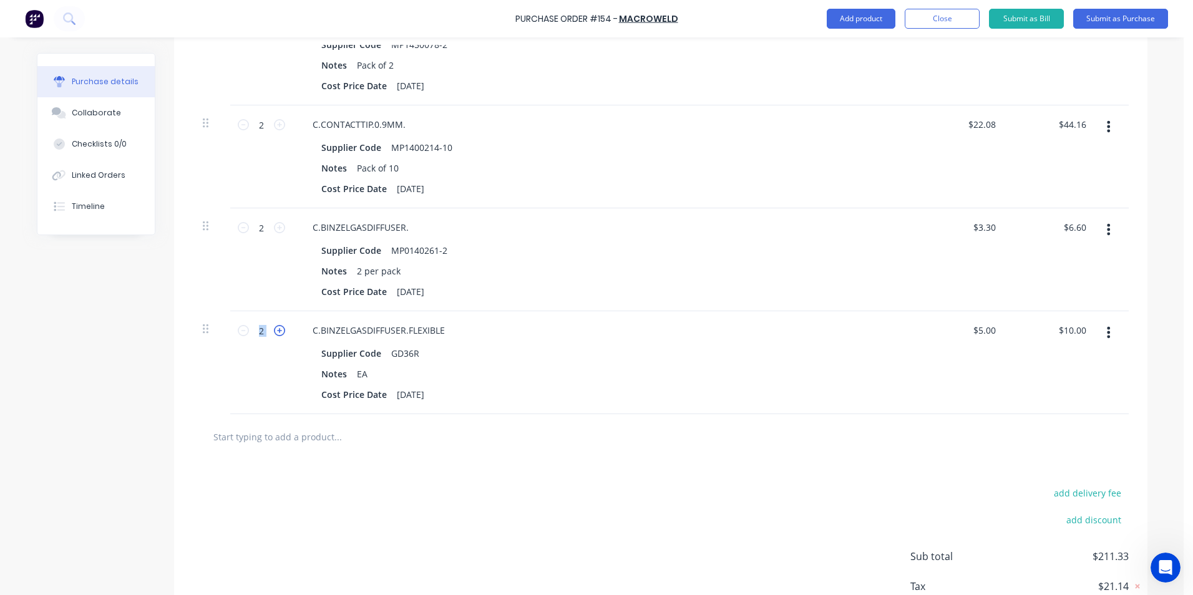
type input "$15.00"
click at [284, 440] on input "text" at bounding box center [338, 436] width 250 height 25
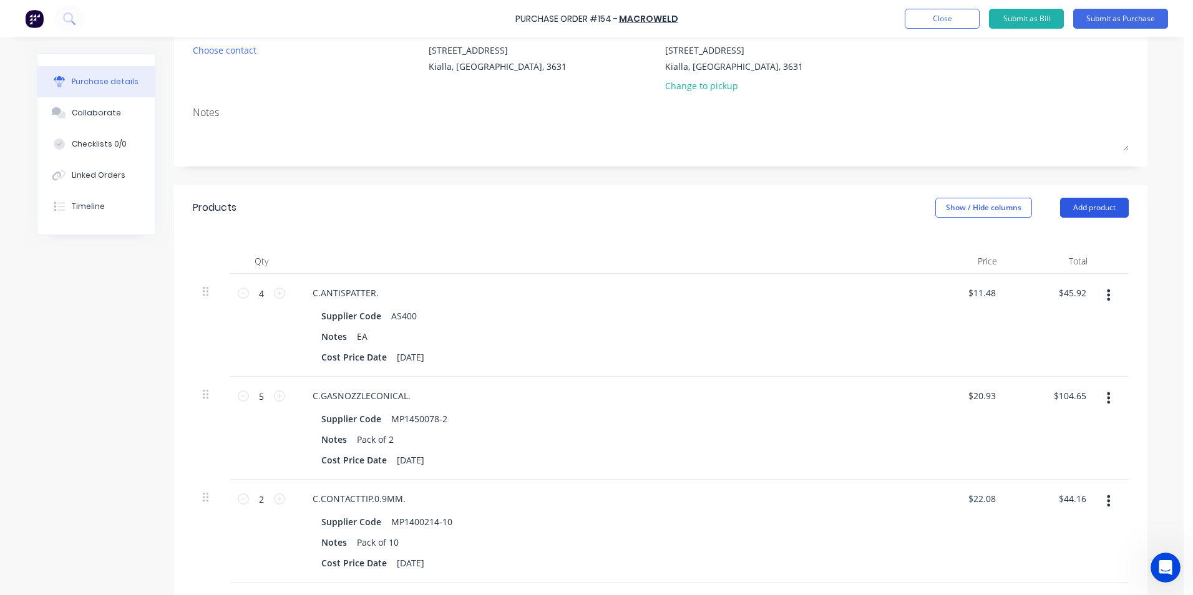
click at [1081, 206] on button "Add product" at bounding box center [1094, 208] width 69 height 20
click at [1014, 238] on button "Product catalogue" at bounding box center [1069, 239] width 119 height 25
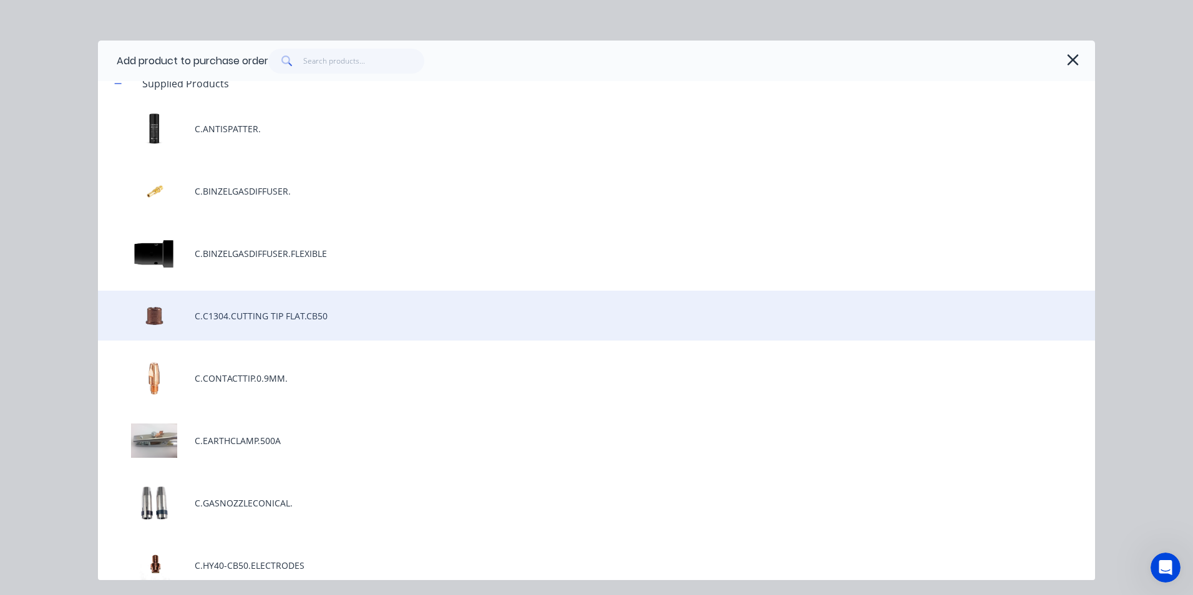
scroll to position [0, 0]
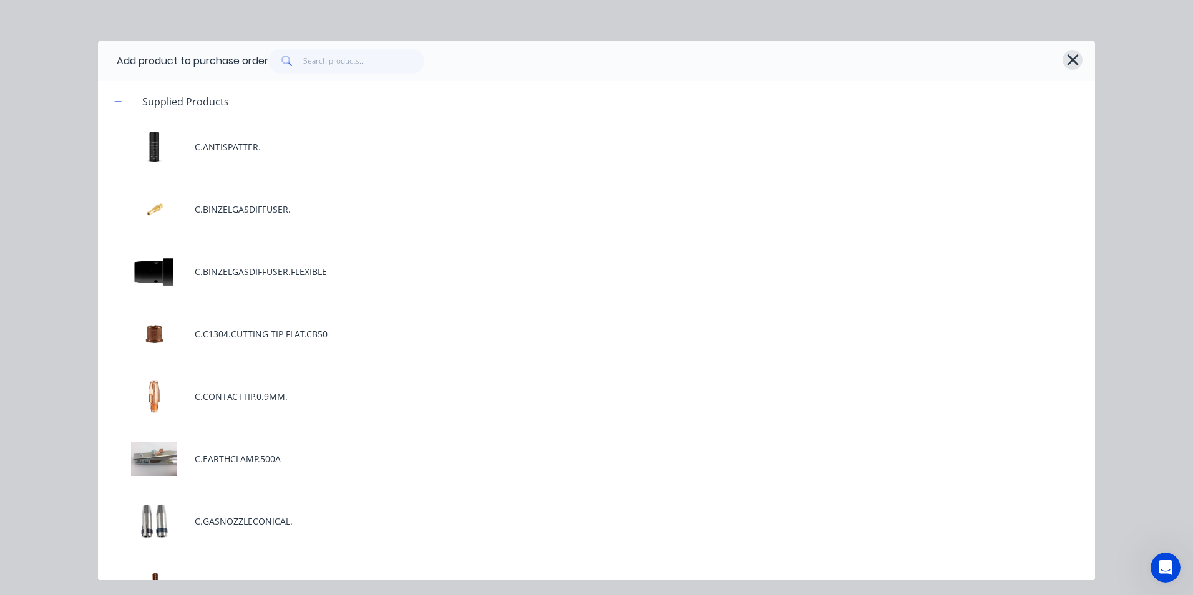
click at [1072, 57] on icon "button" at bounding box center [1072, 59] width 13 height 17
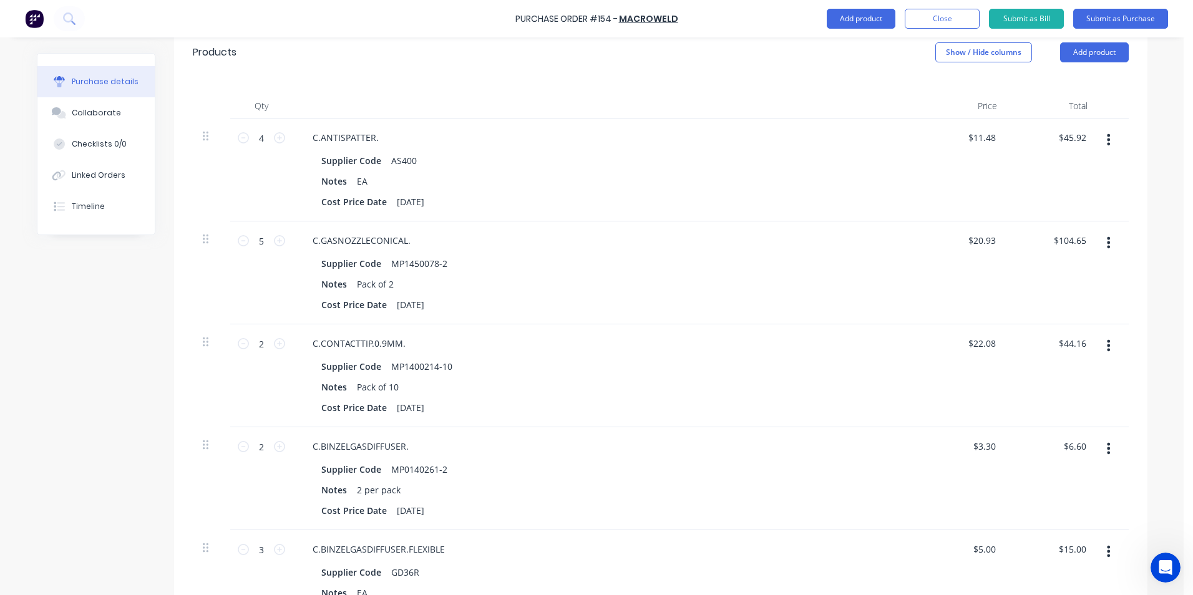
scroll to position [581, 0]
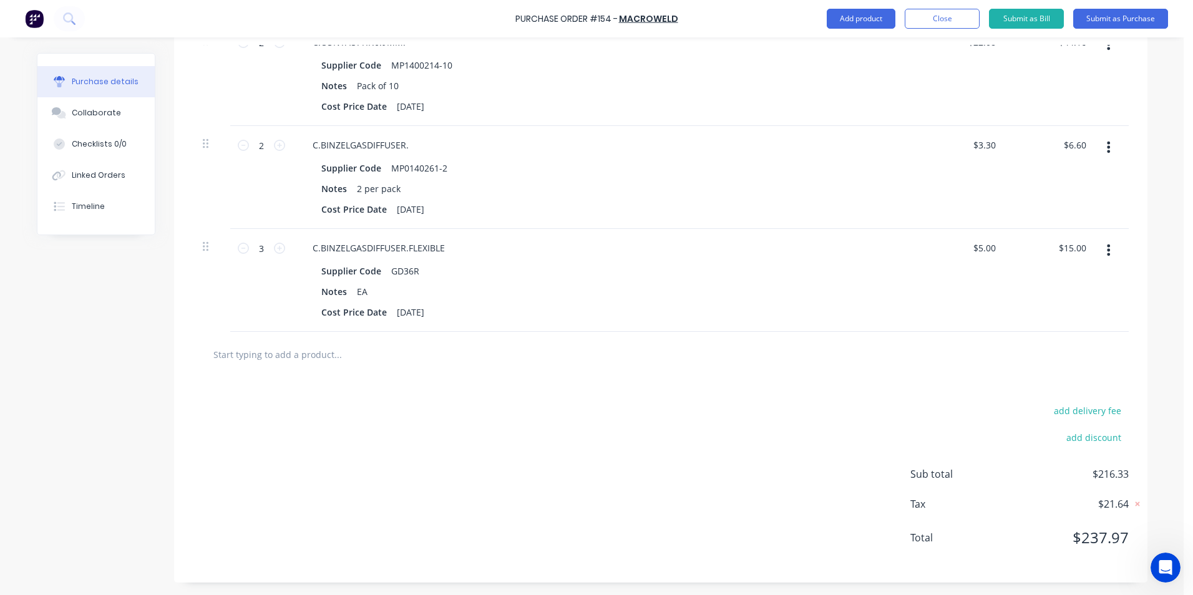
click at [285, 356] on input "text" at bounding box center [338, 354] width 250 height 25
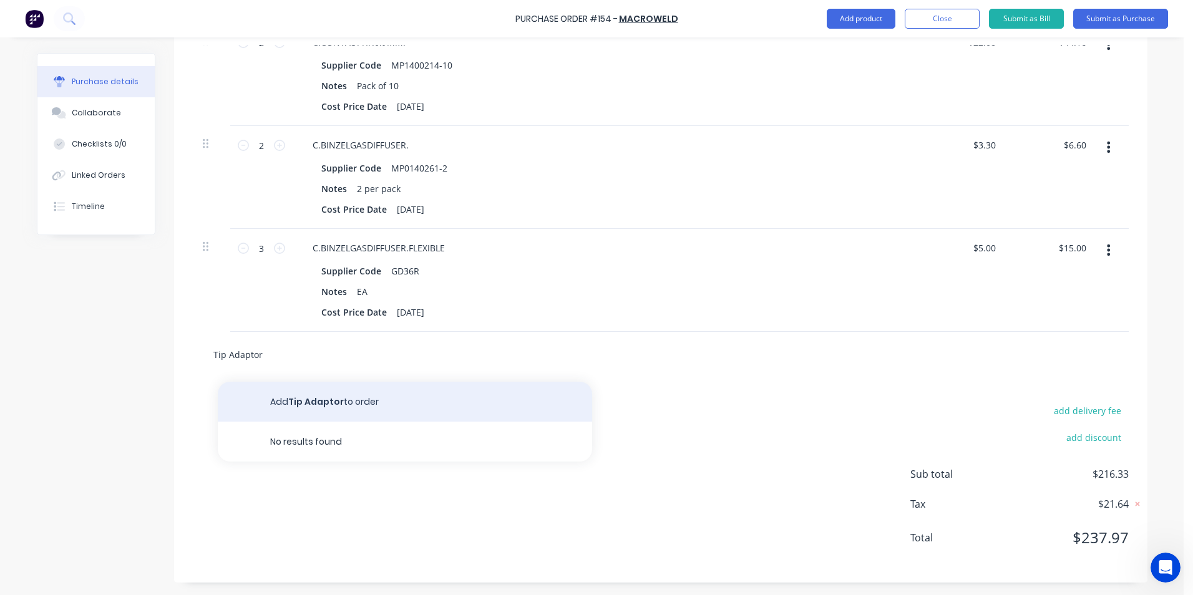
type input "Tip Adaptor"
click at [336, 402] on button "Add Tip Adaptor to order" at bounding box center [405, 402] width 374 height 40
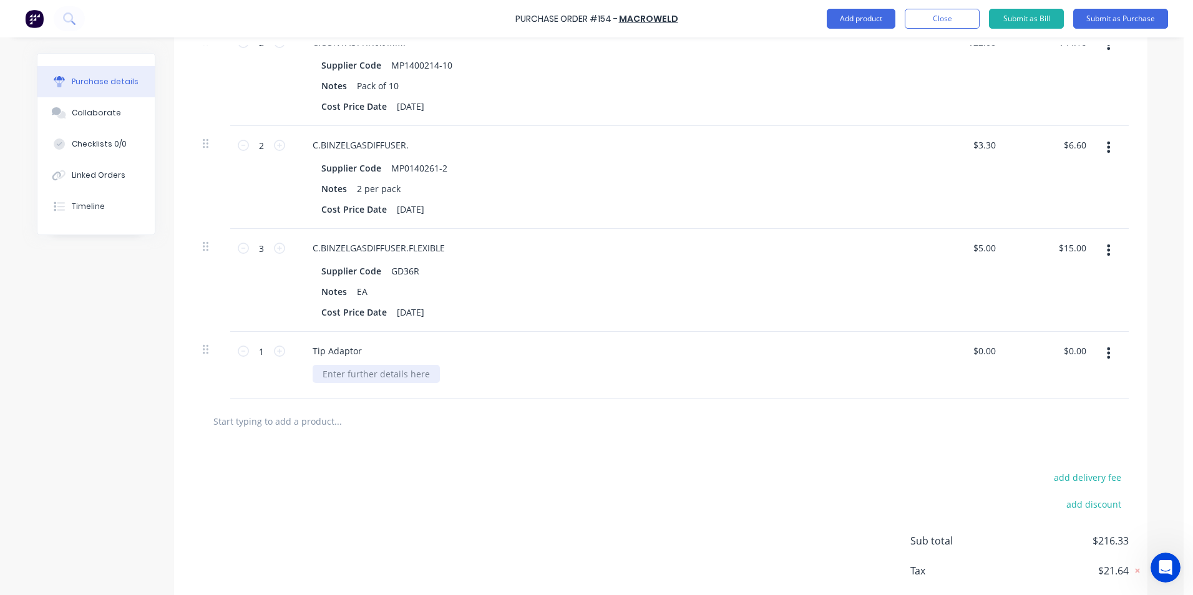
click at [313, 374] on div at bounding box center [376, 374] width 127 height 18
click at [276, 351] on icon at bounding box center [279, 351] width 11 height 11
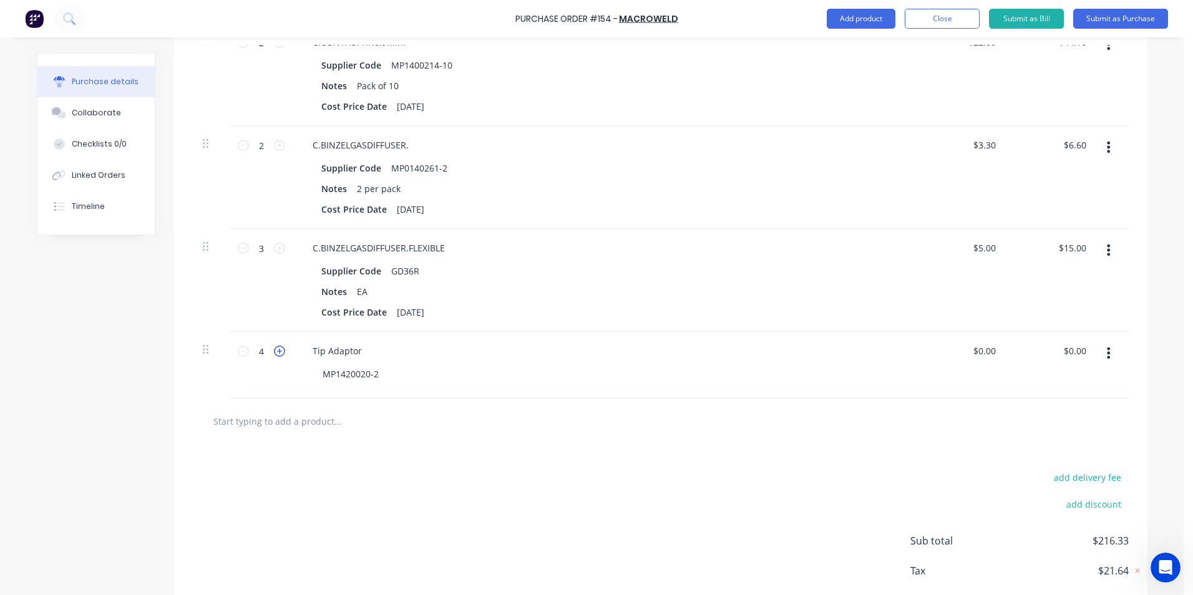
type input "5"
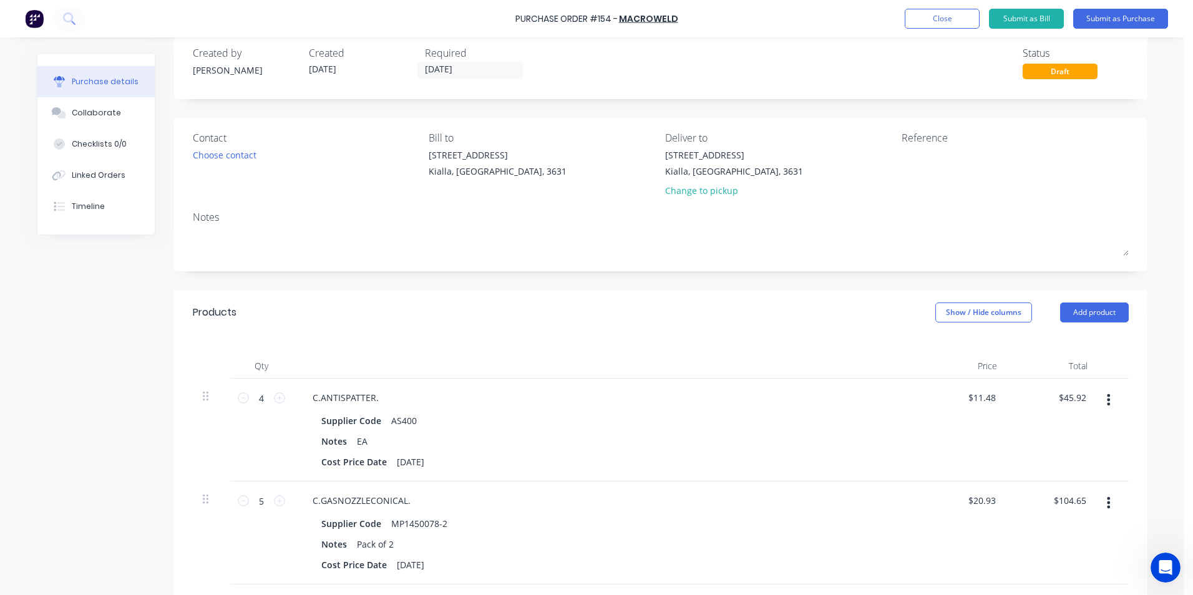
scroll to position [0, 0]
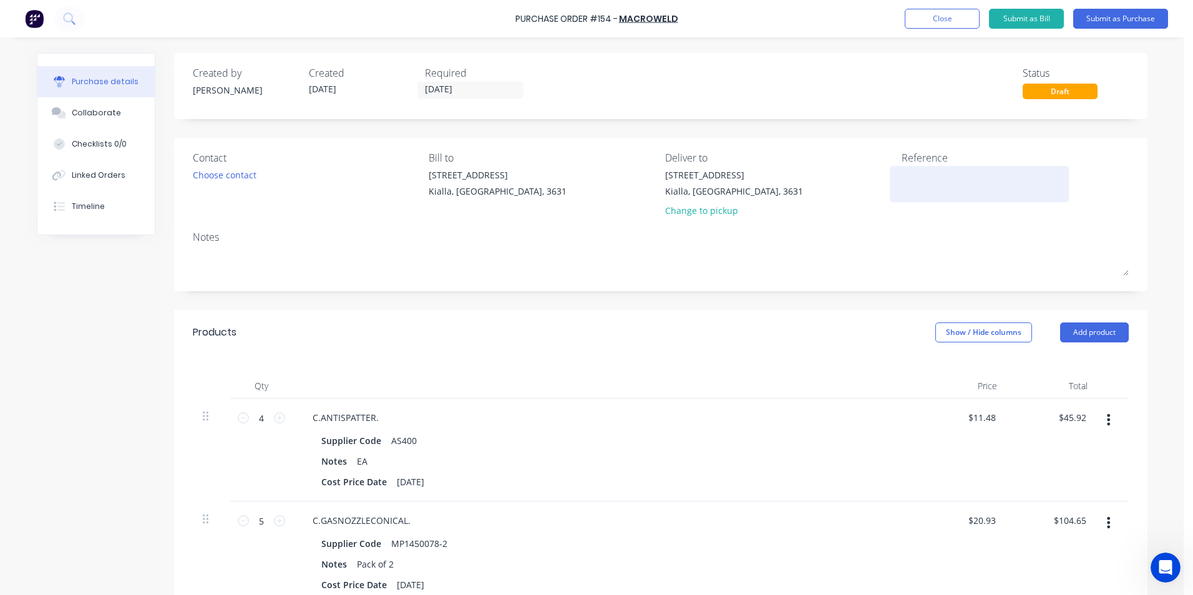
click at [901, 177] on textarea at bounding box center [979, 182] width 156 height 28
type textarea "S"
type textarea "STOCK"
type textarea "x"
type textarea "STOCK"
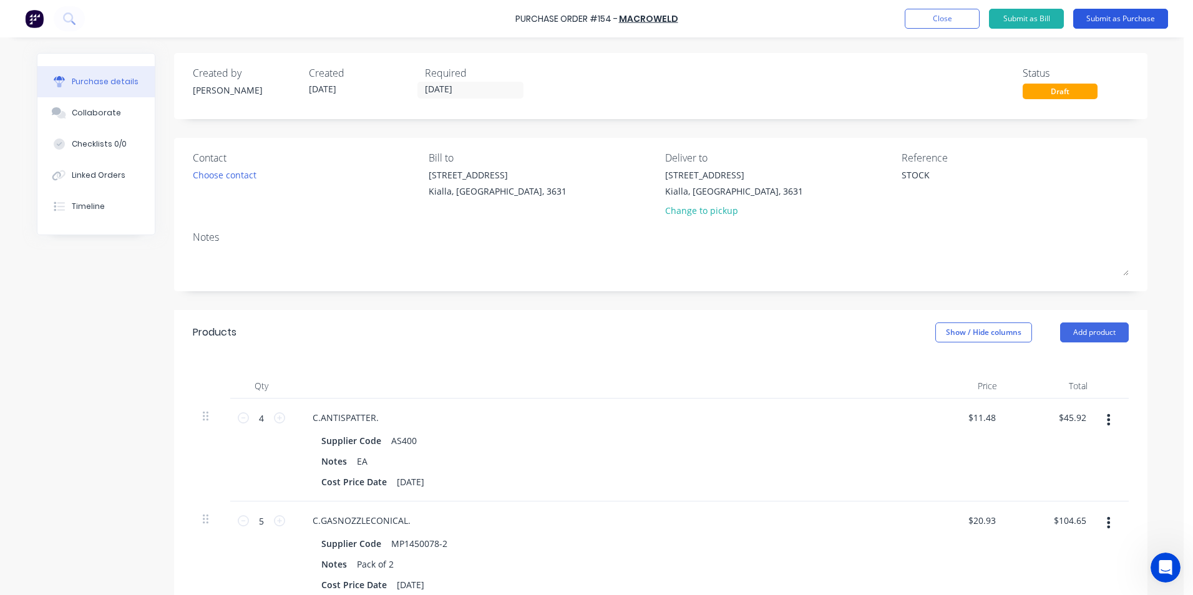
click at [1112, 14] on button "Submit as Purchase" at bounding box center [1120, 19] width 95 height 20
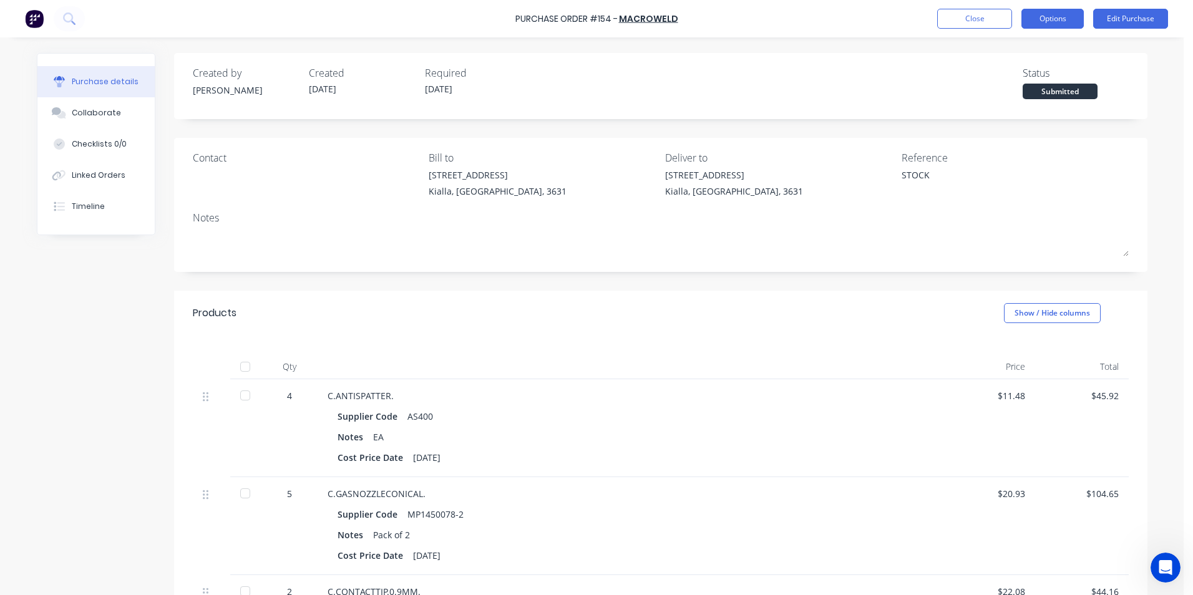
click at [1054, 19] on button "Options" at bounding box center [1052, 19] width 62 height 20
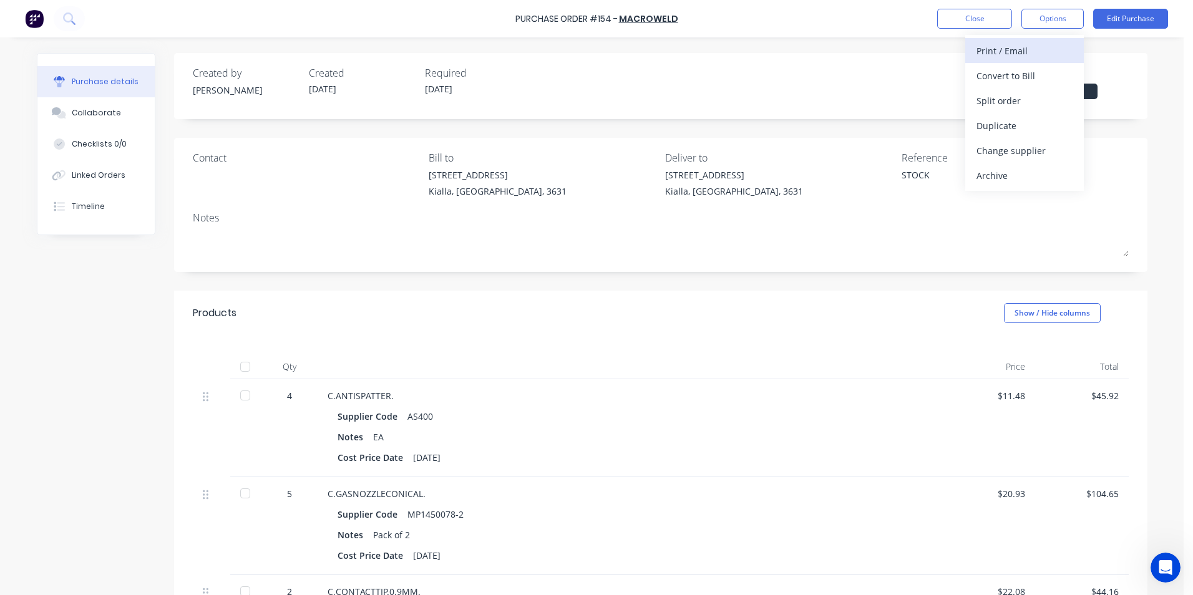
click at [1032, 50] on div "Print / Email" at bounding box center [1024, 51] width 96 height 18
click at [1033, 72] on div "With pricing" at bounding box center [1024, 76] width 96 height 18
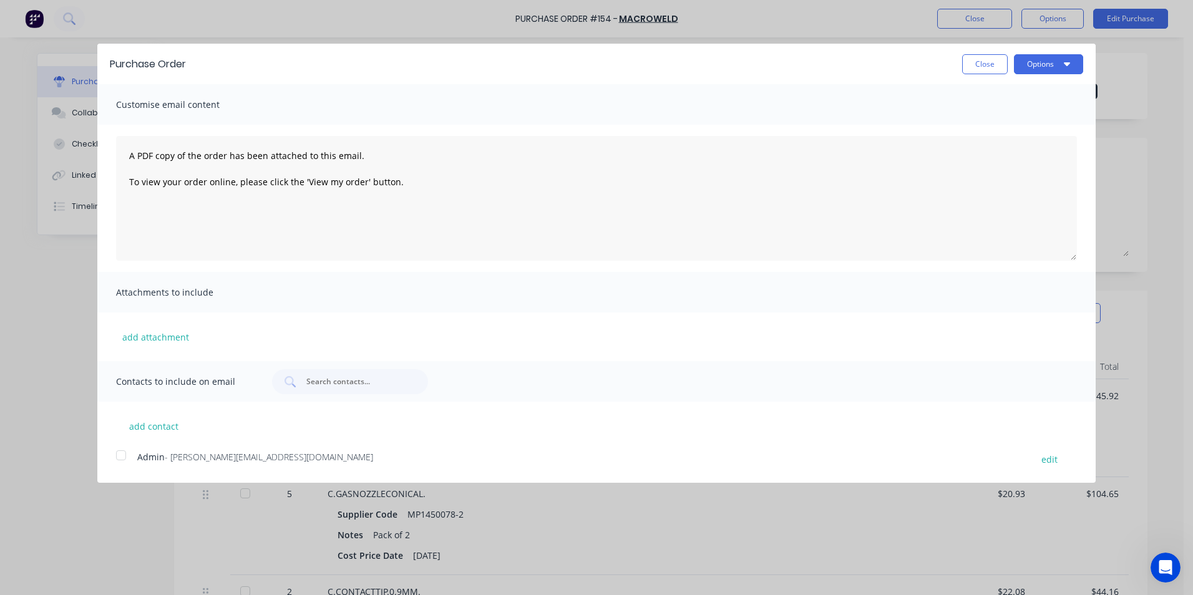
click at [123, 456] on div at bounding box center [121, 455] width 25 height 25
click at [1063, 64] on button "Options" at bounding box center [1048, 64] width 69 height 20
click at [1024, 120] on div "Email" at bounding box center [1024, 121] width 96 height 18
type textarea "x"
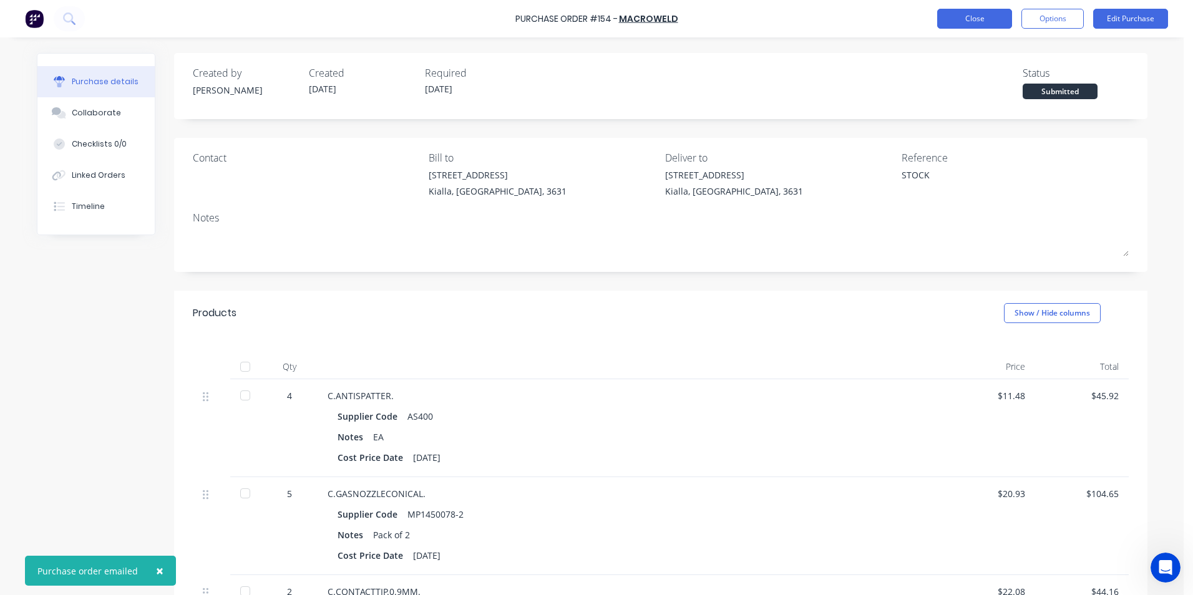
click at [984, 19] on button "Close" at bounding box center [974, 19] width 75 height 20
